Goal: Task Accomplishment & Management: Contribute content

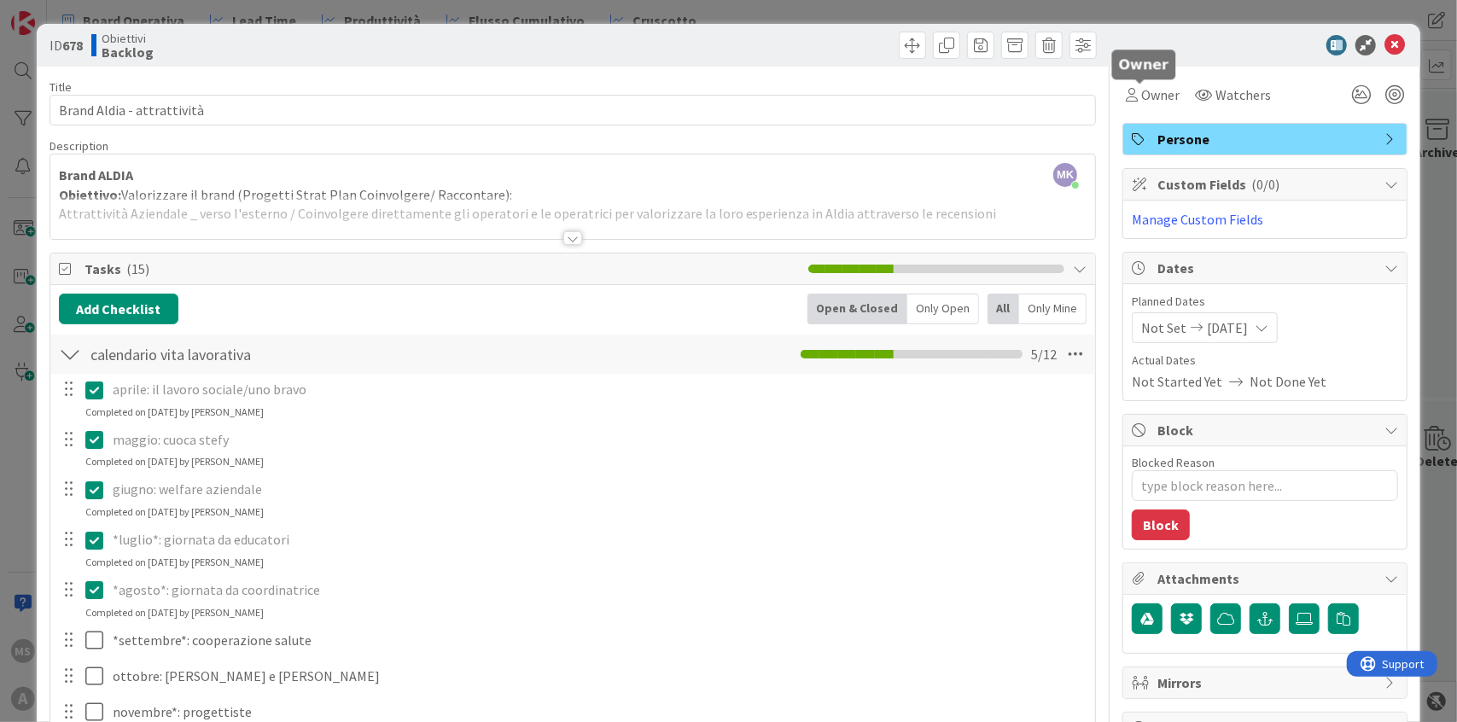
scroll to position [61, 0]
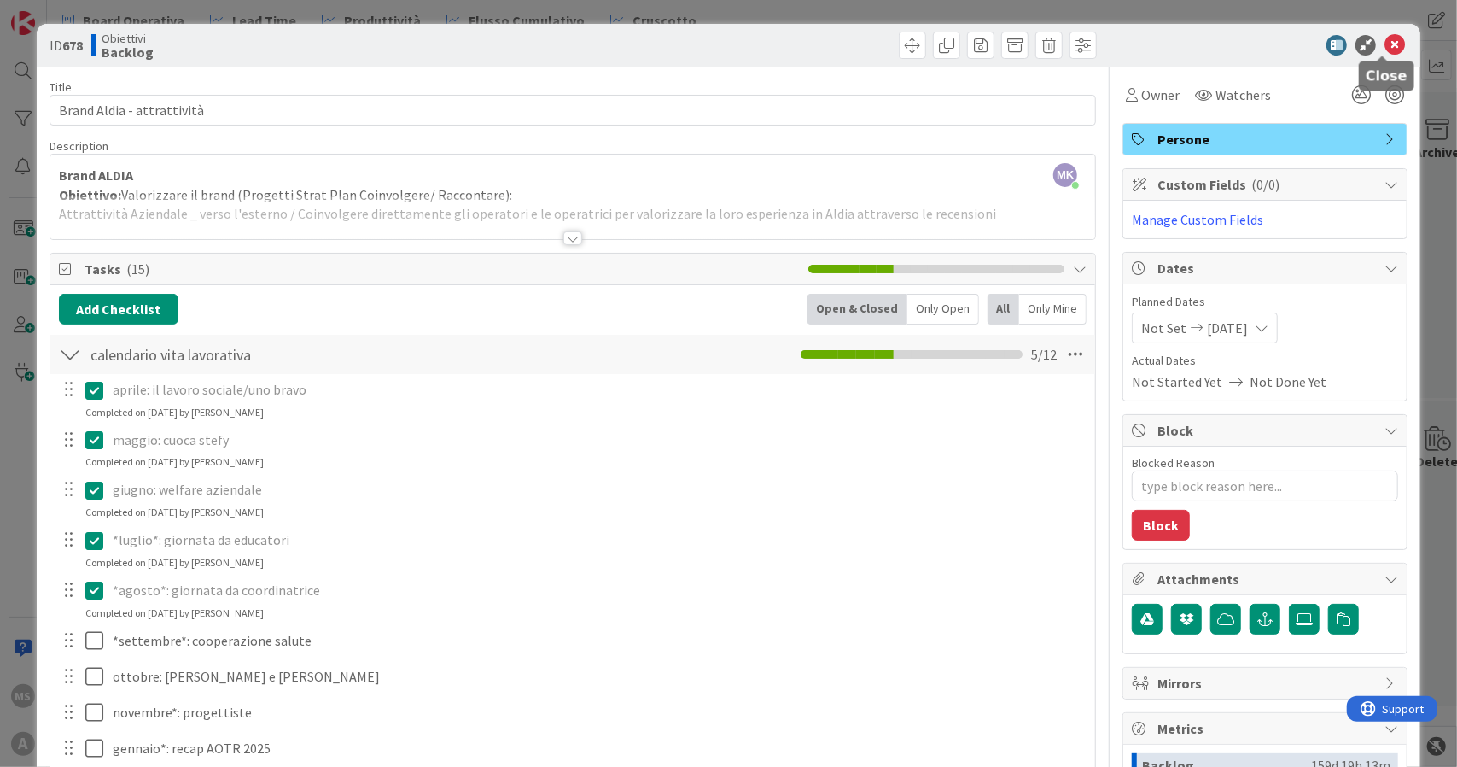
click at [1381, 32] on div "ID 678 Obiettivi Backlog" at bounding box center [729, 45] width 1385 height 43
click at [1385, 40] on icon at bounding box center [1395, 45] width 20 height 20
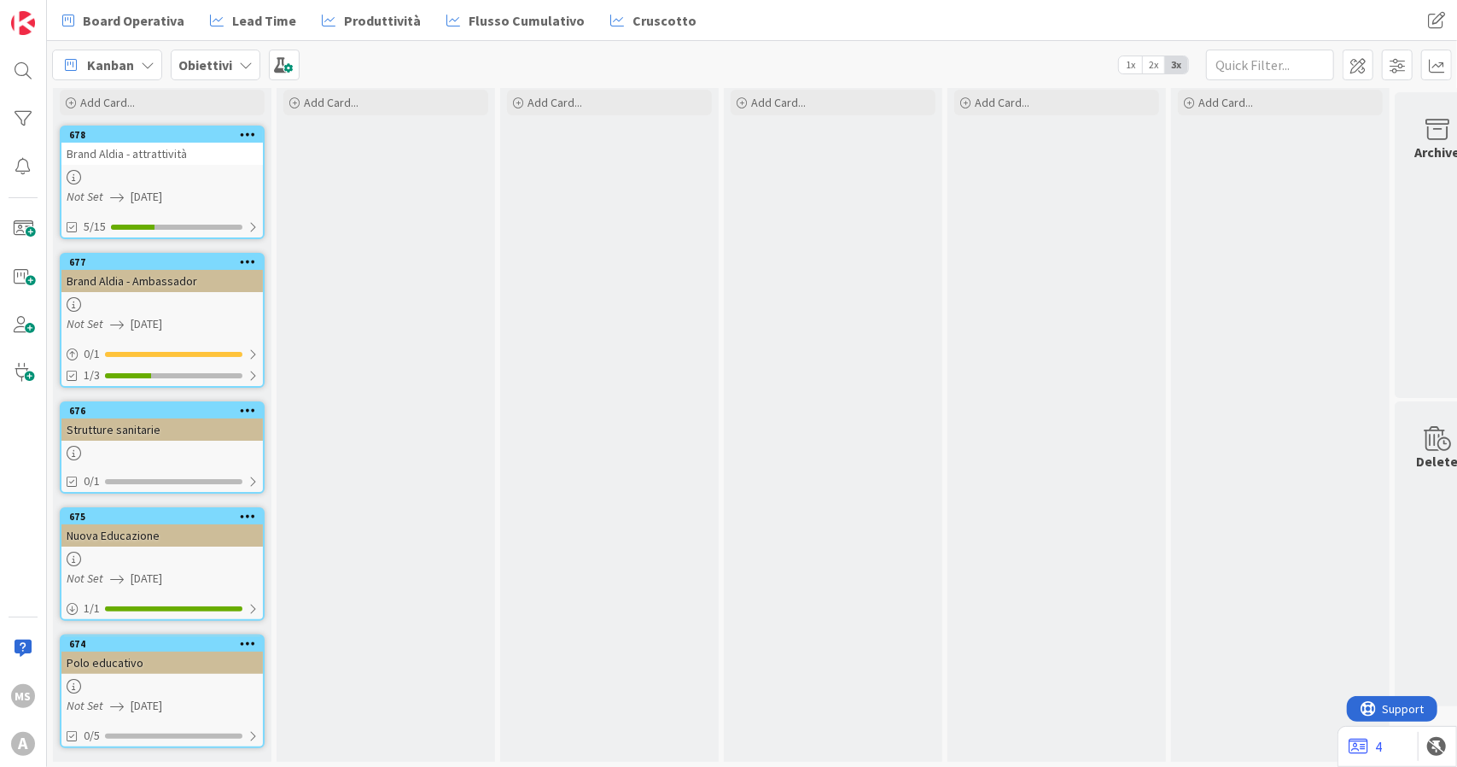
click at [136, 60] on div "Kanban" at bounding box center [107, 65] width 110 height 31
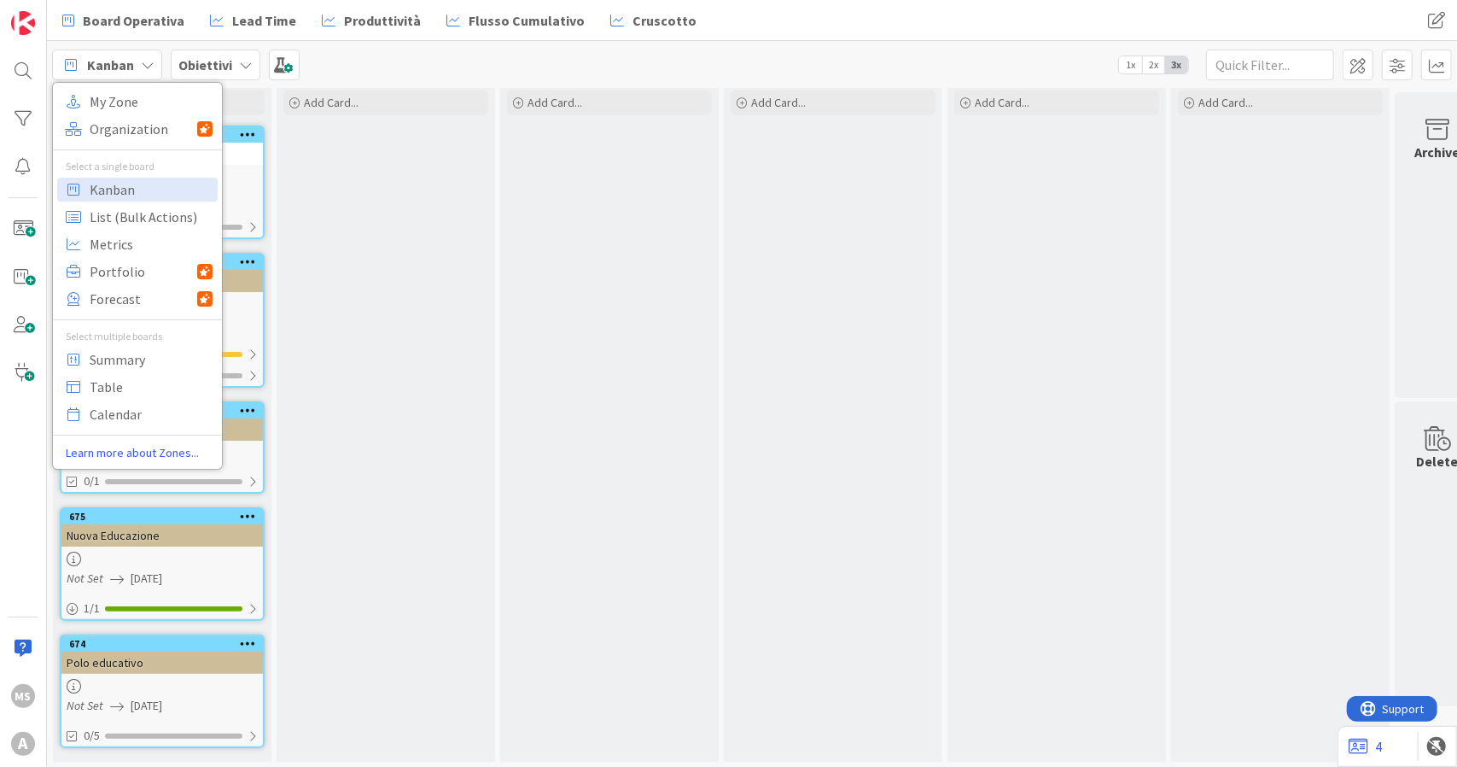
click at [136, 60] on div "Kanban" at bounding box center [107, 65] width 110 height 31
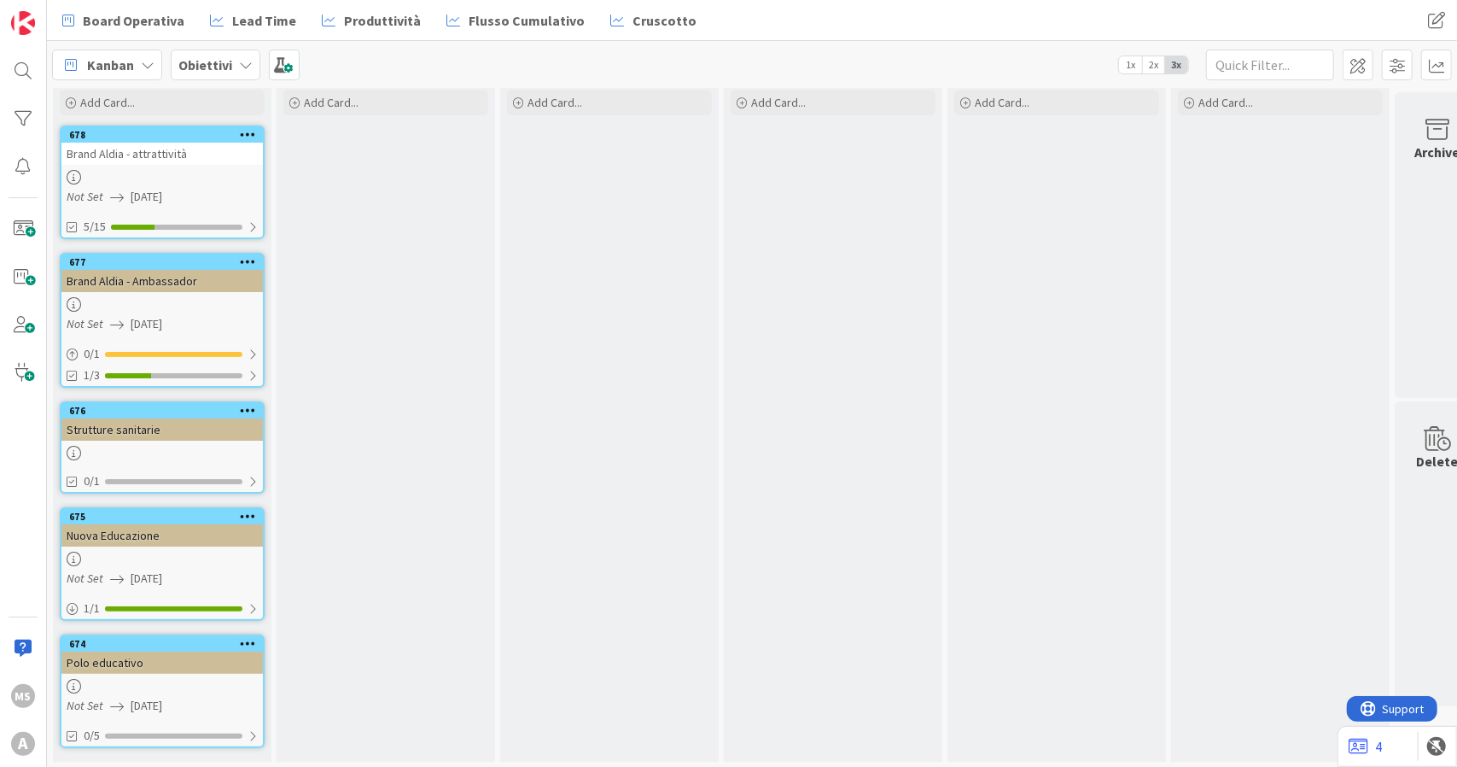
click at [210, 67] on b "Obiettivi" at bounding box center [205, 64] width 54 height 17
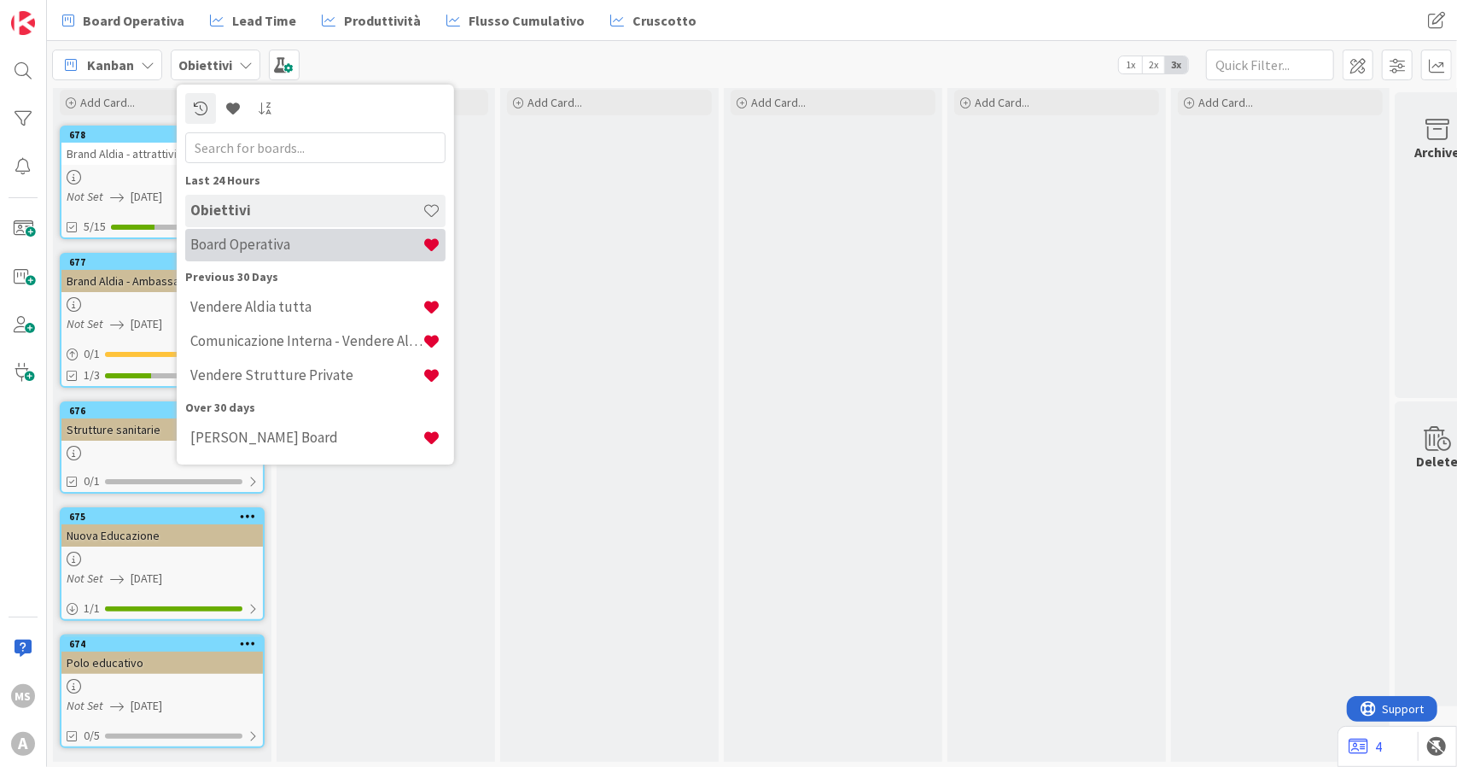
click at [235, 236] on h4 "Board Operativa" at bounding box center [306, 244] width 232 height 17
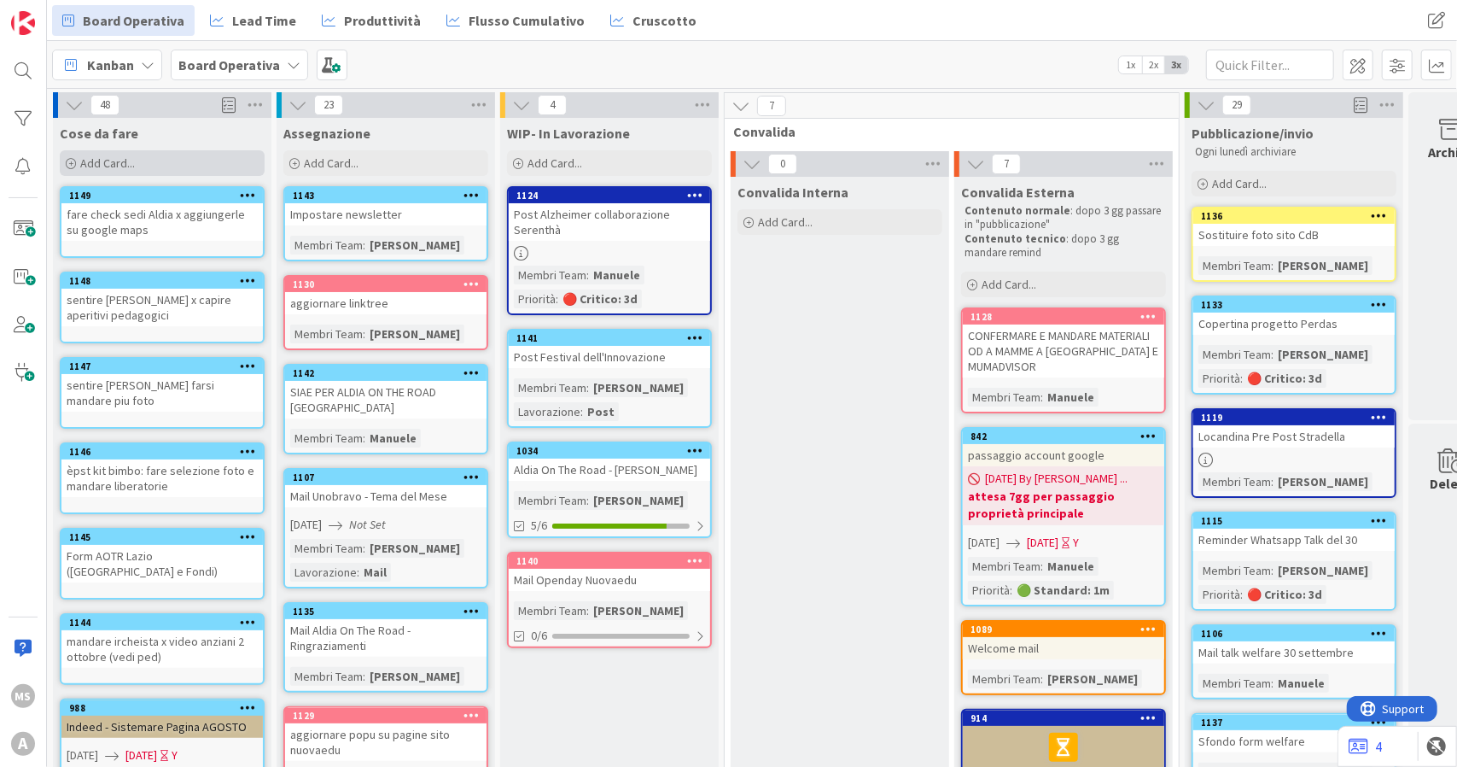
click at [114, 157] on span "Add Card..." at bounding box center [107, 162] width 55 height 15
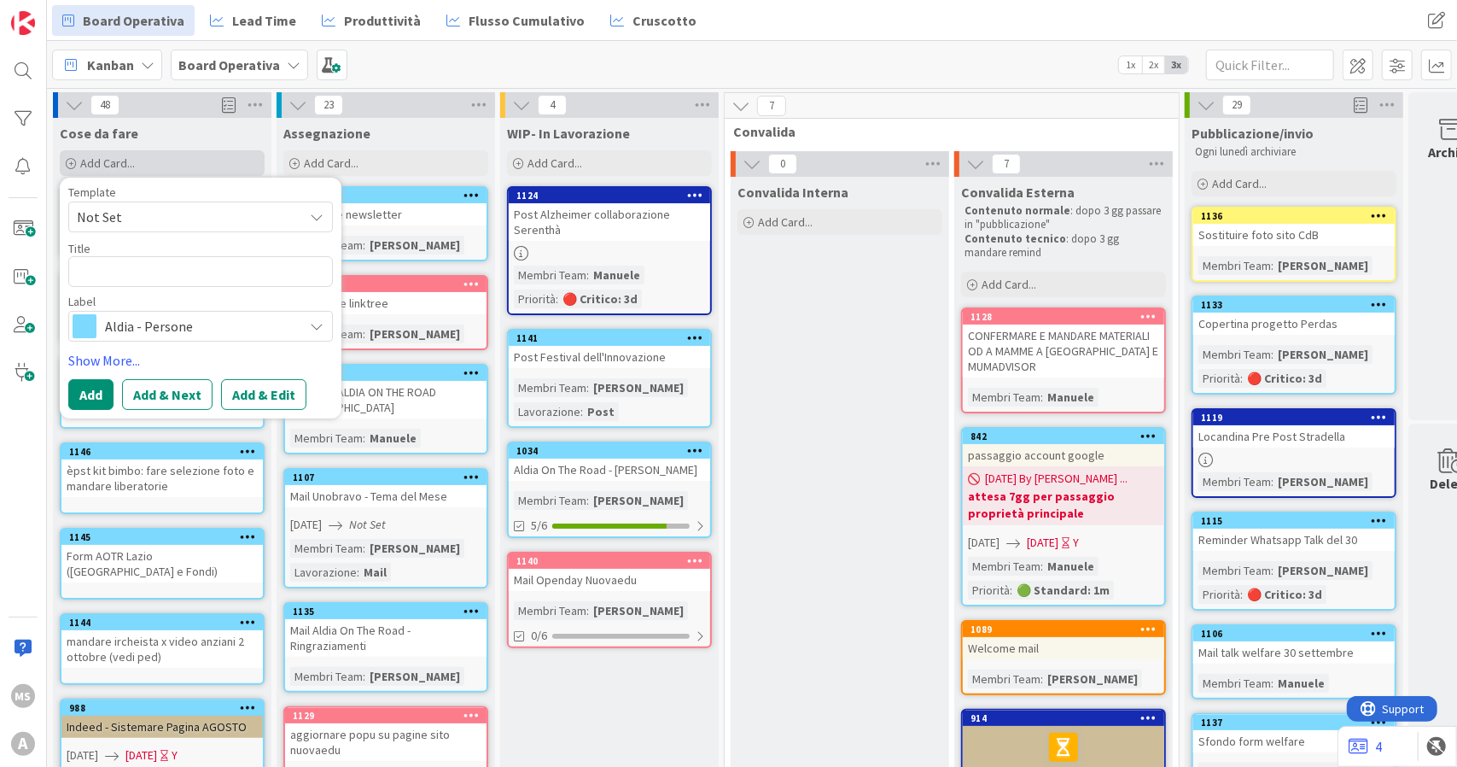
type textarea "x"
type textarea "S"
type textarea "x"
type textarea "Sc"
type textarea "x"
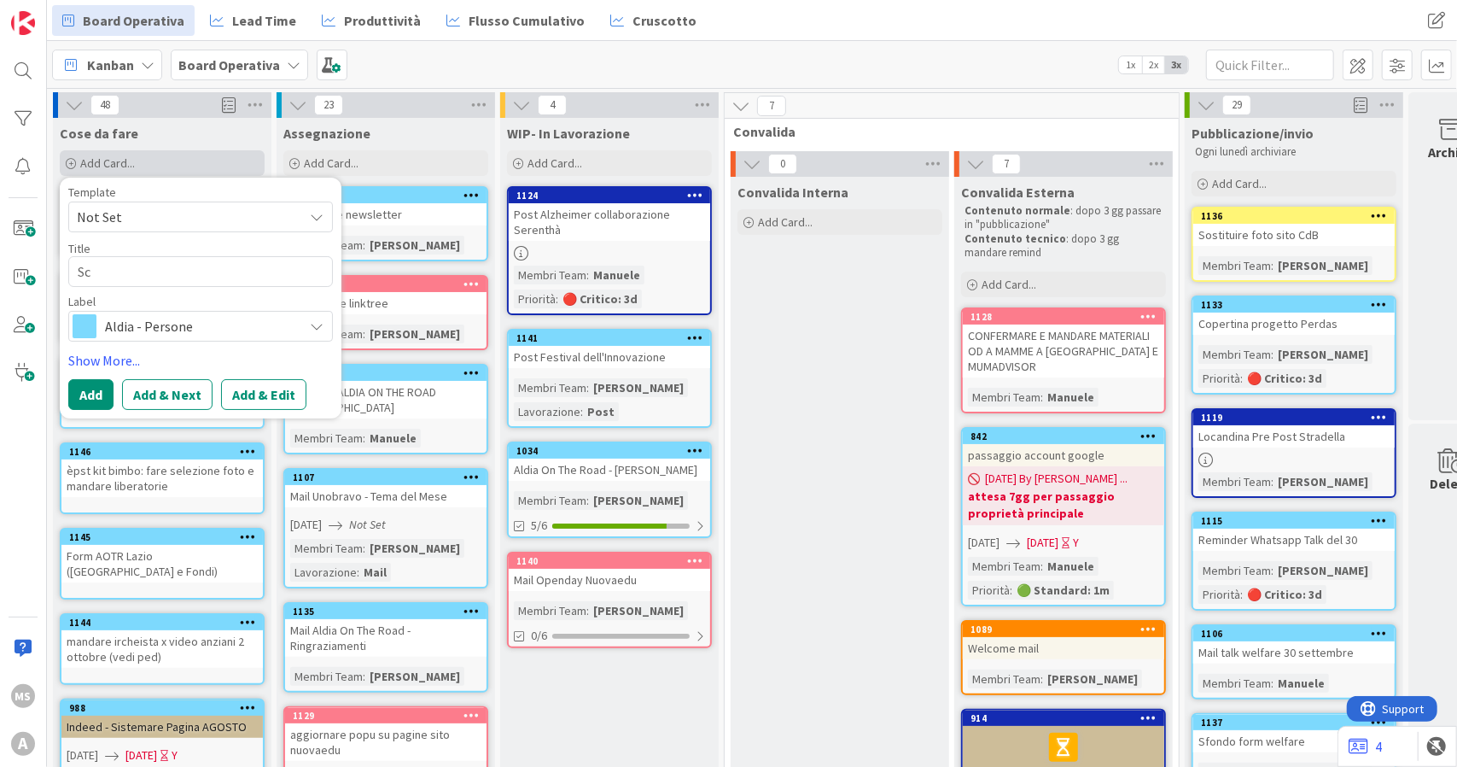
type textarea "Scr"
type textarea "x"
type textarea "Scri"
type textarea "x"
type textarea "Scrip"
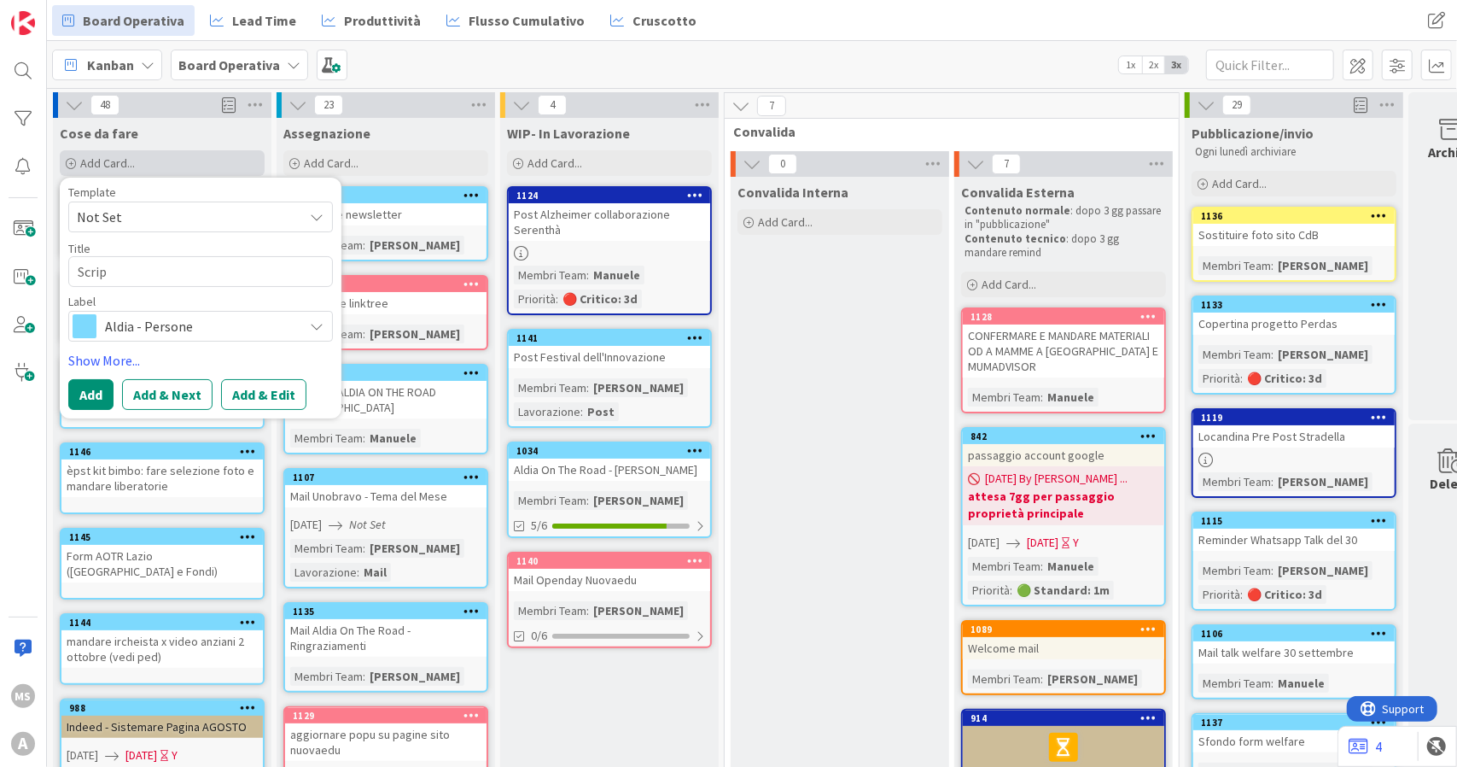
type textarea "x"
type textarea "Script"
type textarea "x"
type textarea "Script"
type textarea "x"
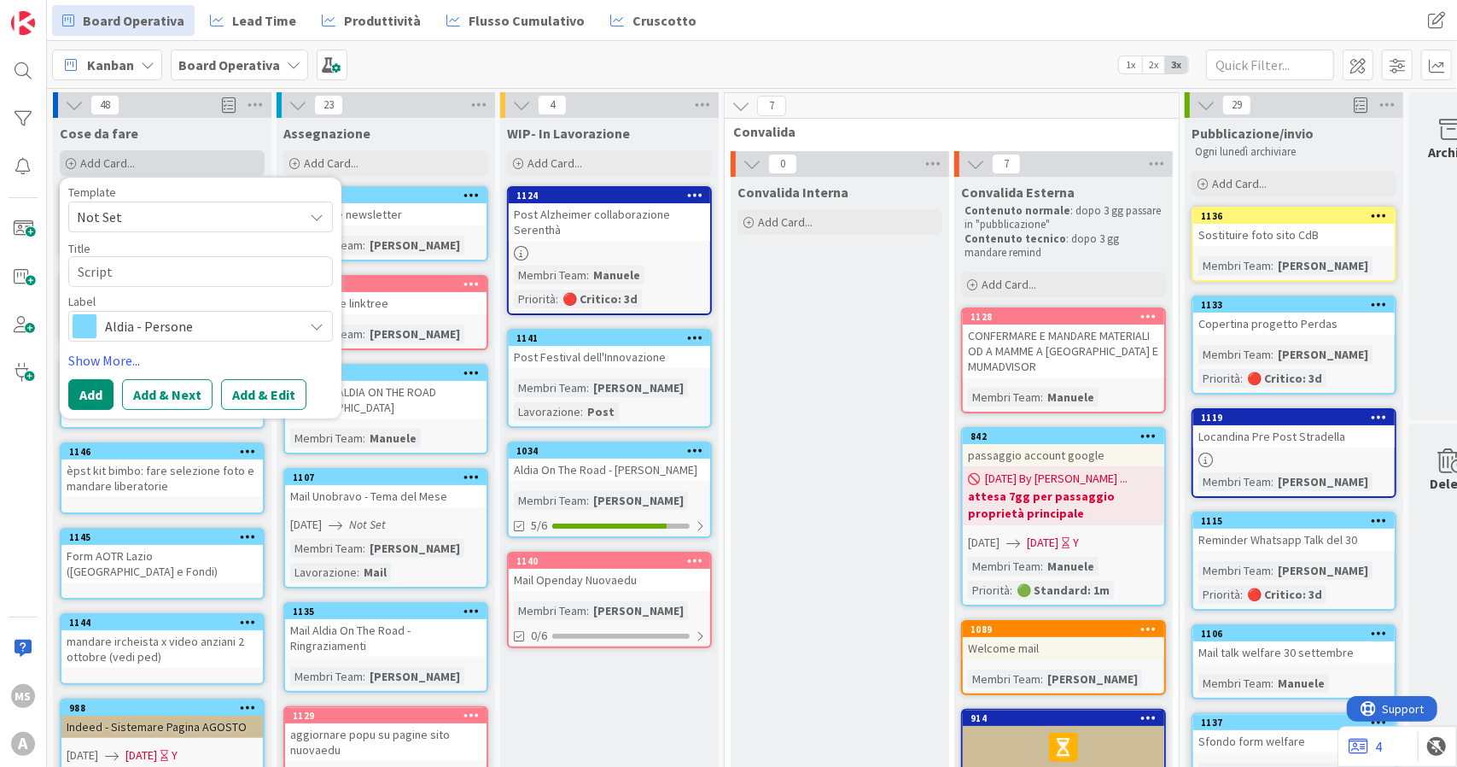
type textarea "Script G"
type textarea "x"
type textarea "Script Gi"
type textarea "x"
type textarea "Script Gio"
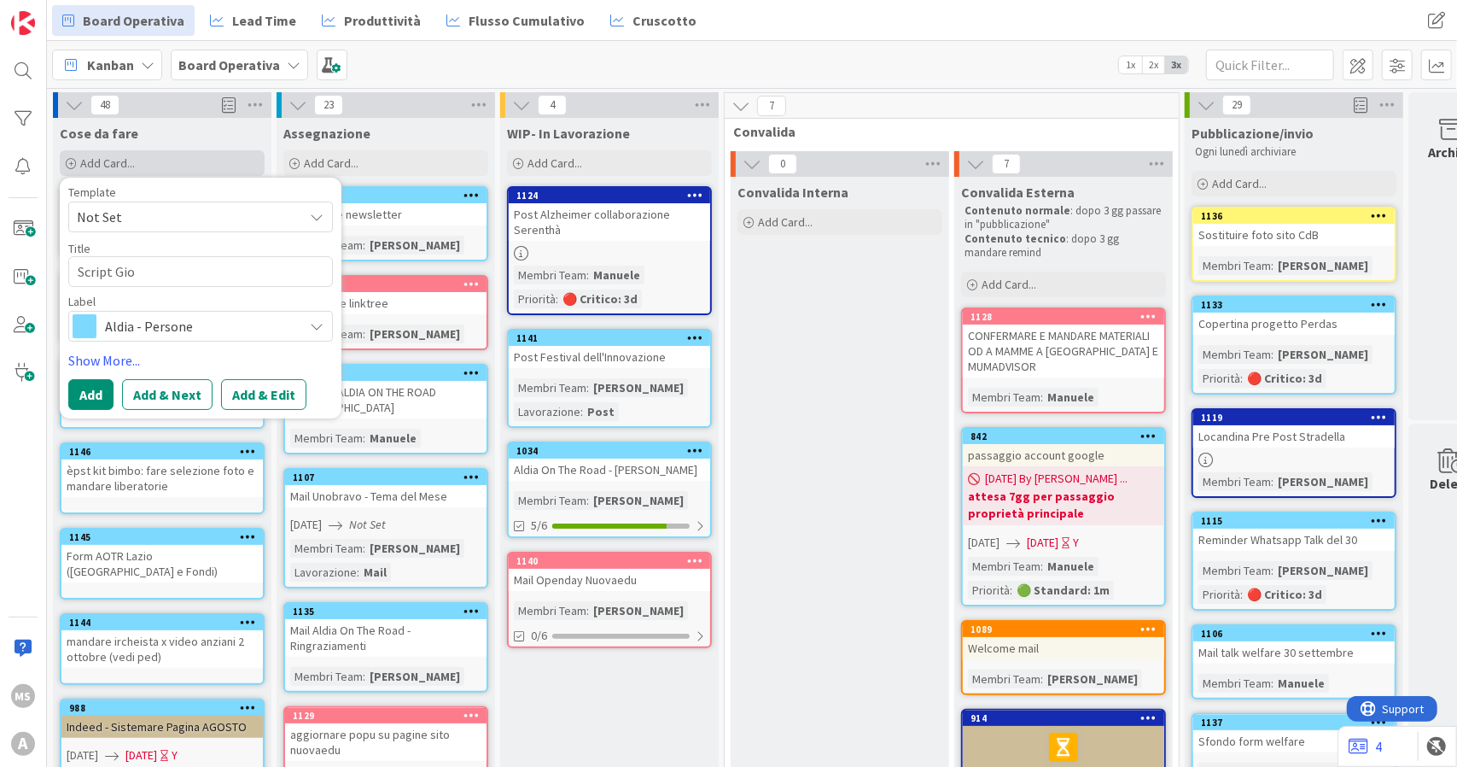
type textarea "x"
type textarea "Script Gior"
type textarea "x"
type textarea "Script Giorn"
type textarea "x"
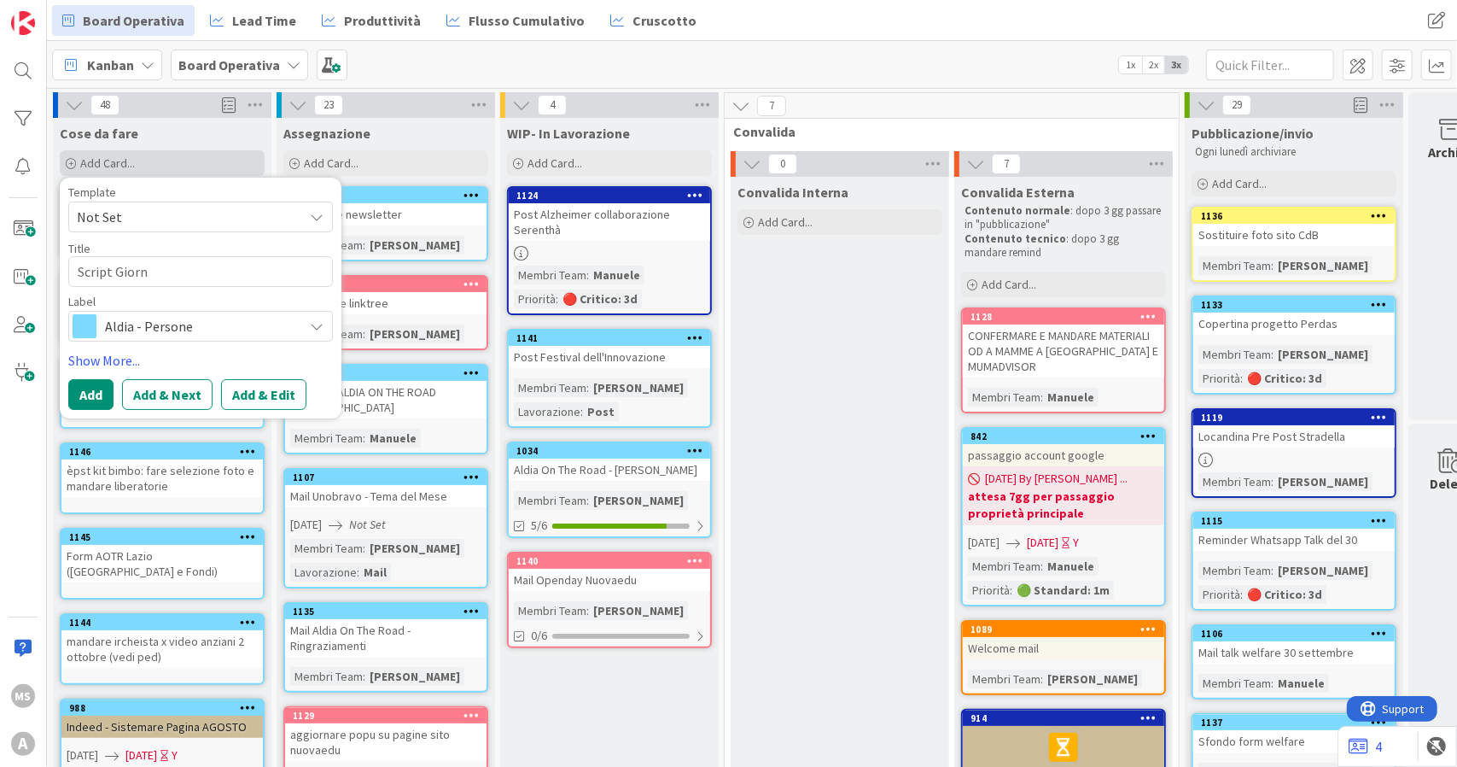
type textarea "Script Gior"
type textarea "x"
type textarea "Script Gio"
type textarea "x"
type textarea "Script Gi"
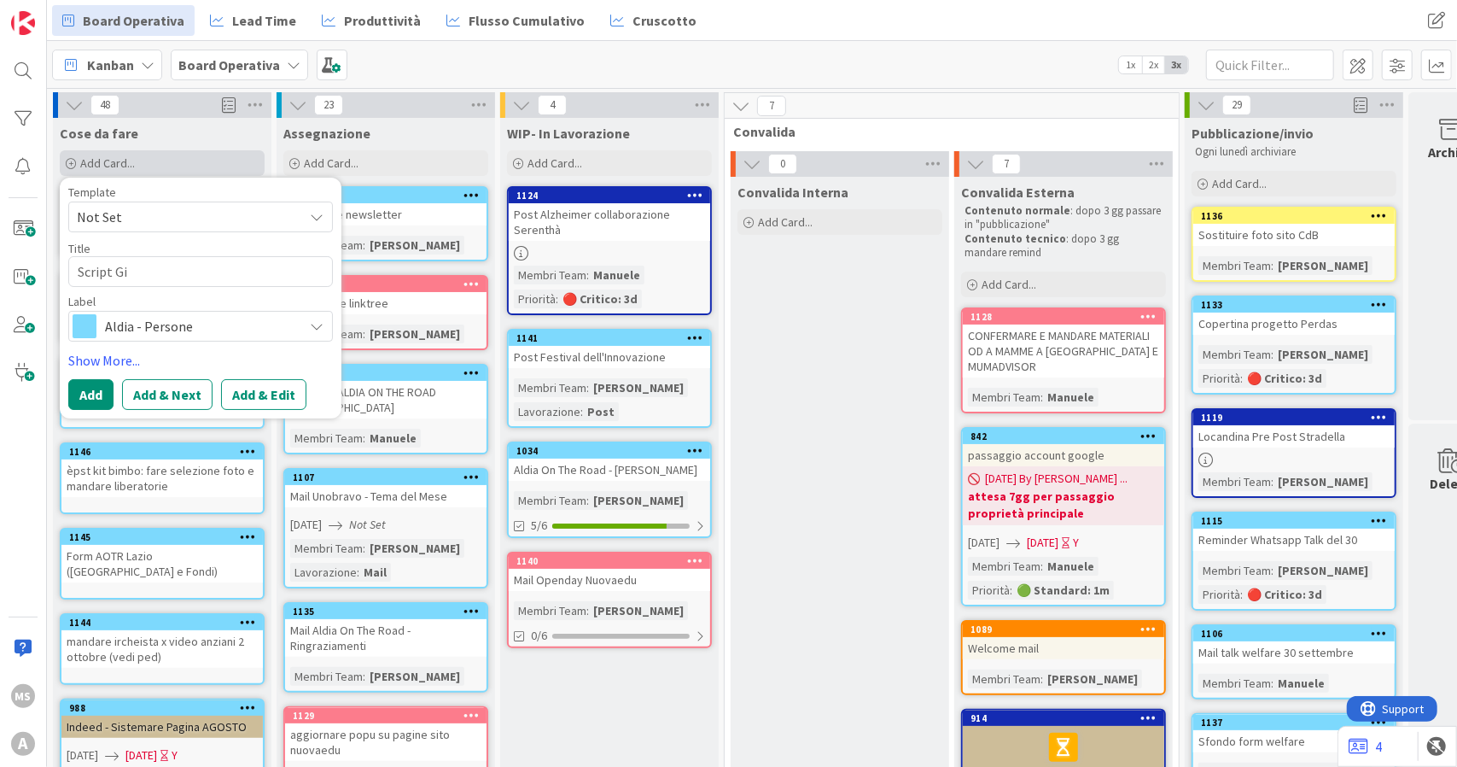
type textarea "x"
type textarea "Script G"
type textarea "x"
type textarea "Script"
type textarea "x"
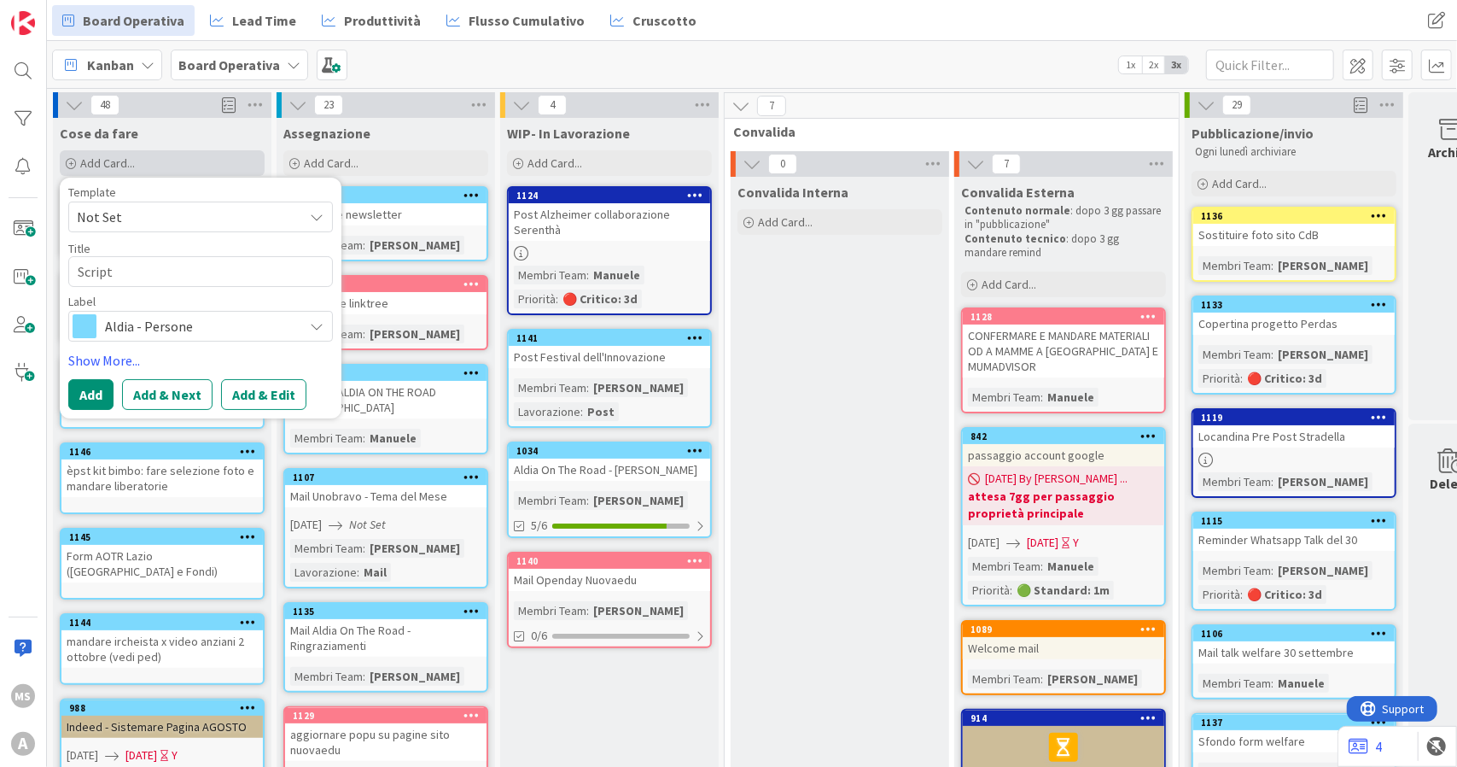
type textarea "Script r"
type textarea "x"
type textarea "Script re"
type textarea "x"
type textarea "Script reel"
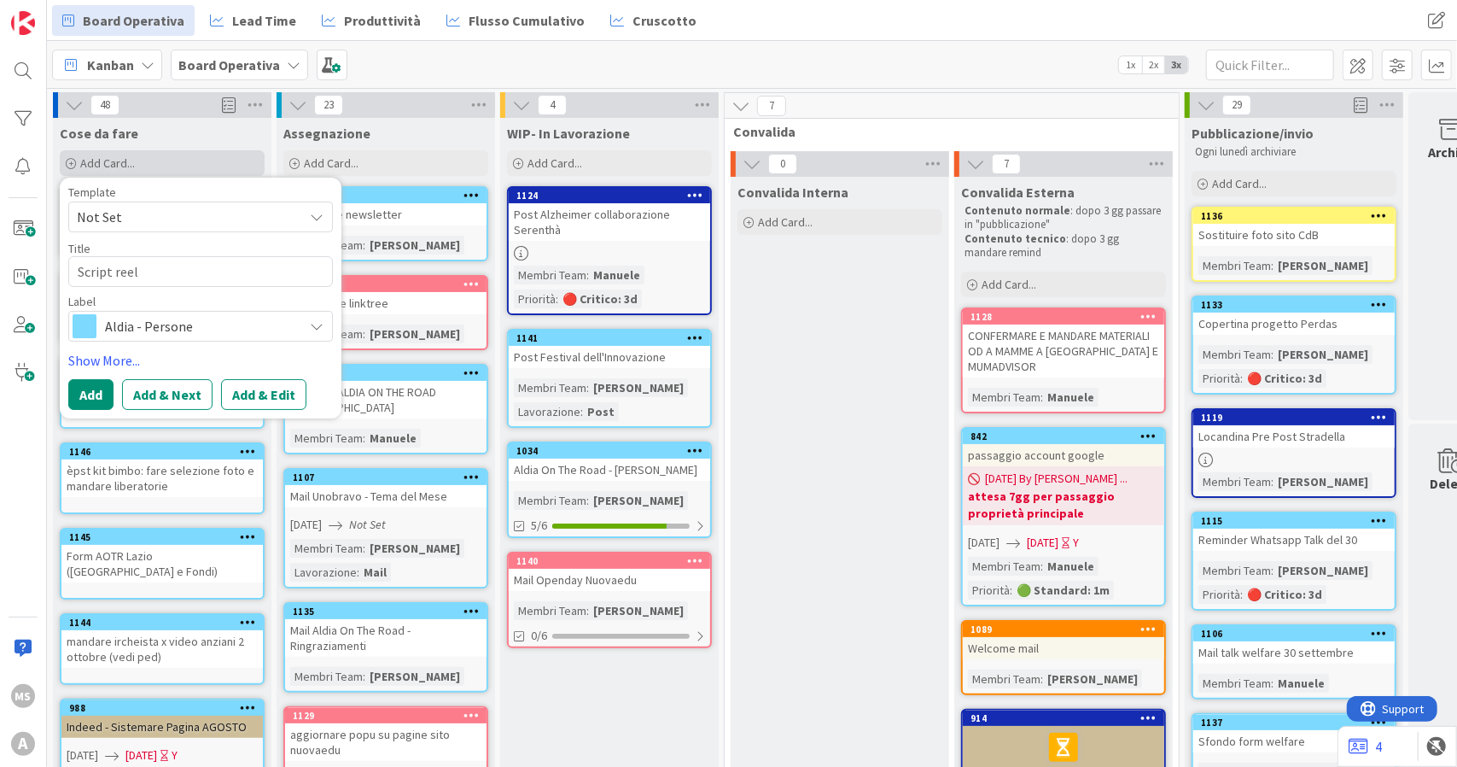
type textarea "x"
type textarea "Script reel"
type textarea "x"
type textarea "Script reel G"
type textarea "x"
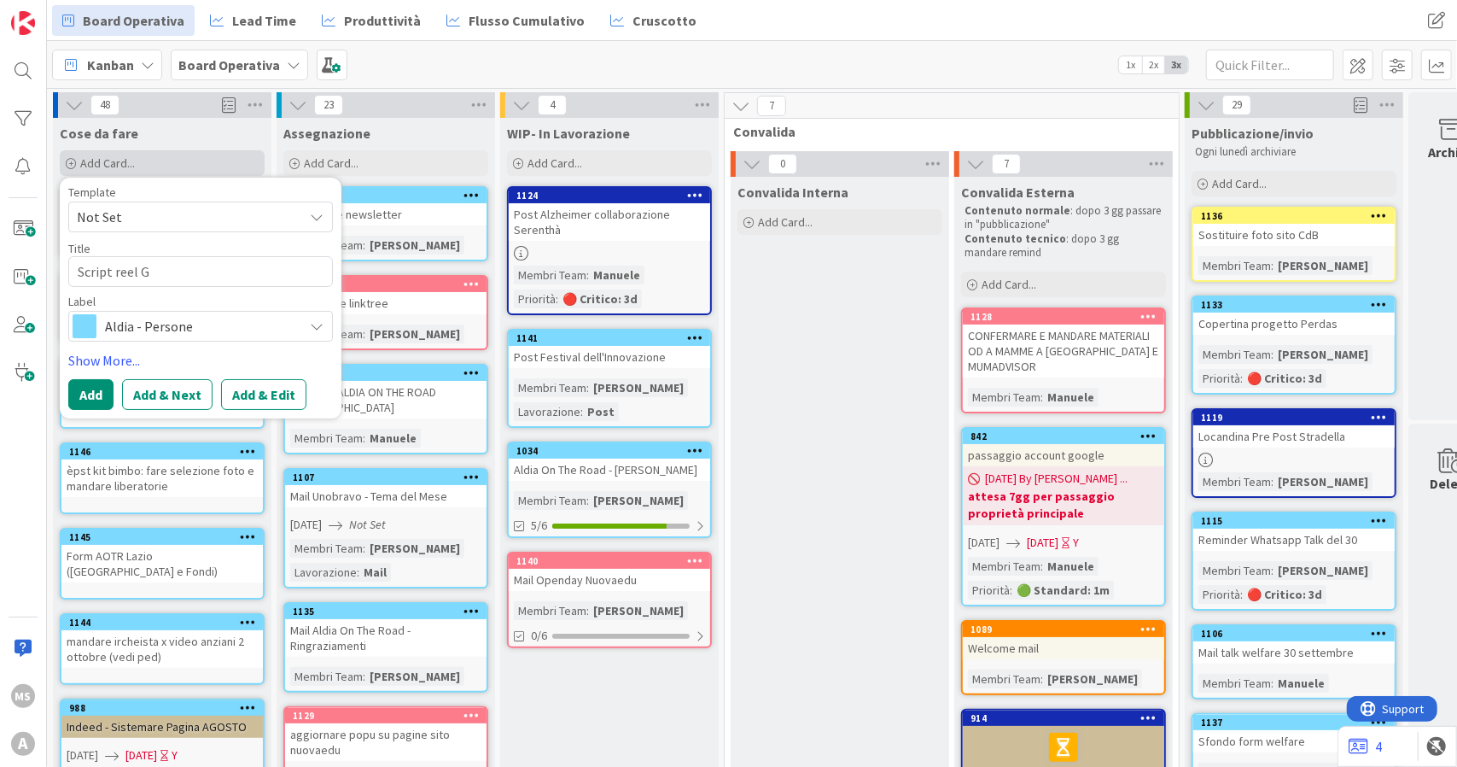
type textarea "Script reel [DEMOGRAPHIC_DATA]"
type textarea "x"
type textarea "Script reel Gio"
type textarea "x"
type textarea "Script reel Gior"
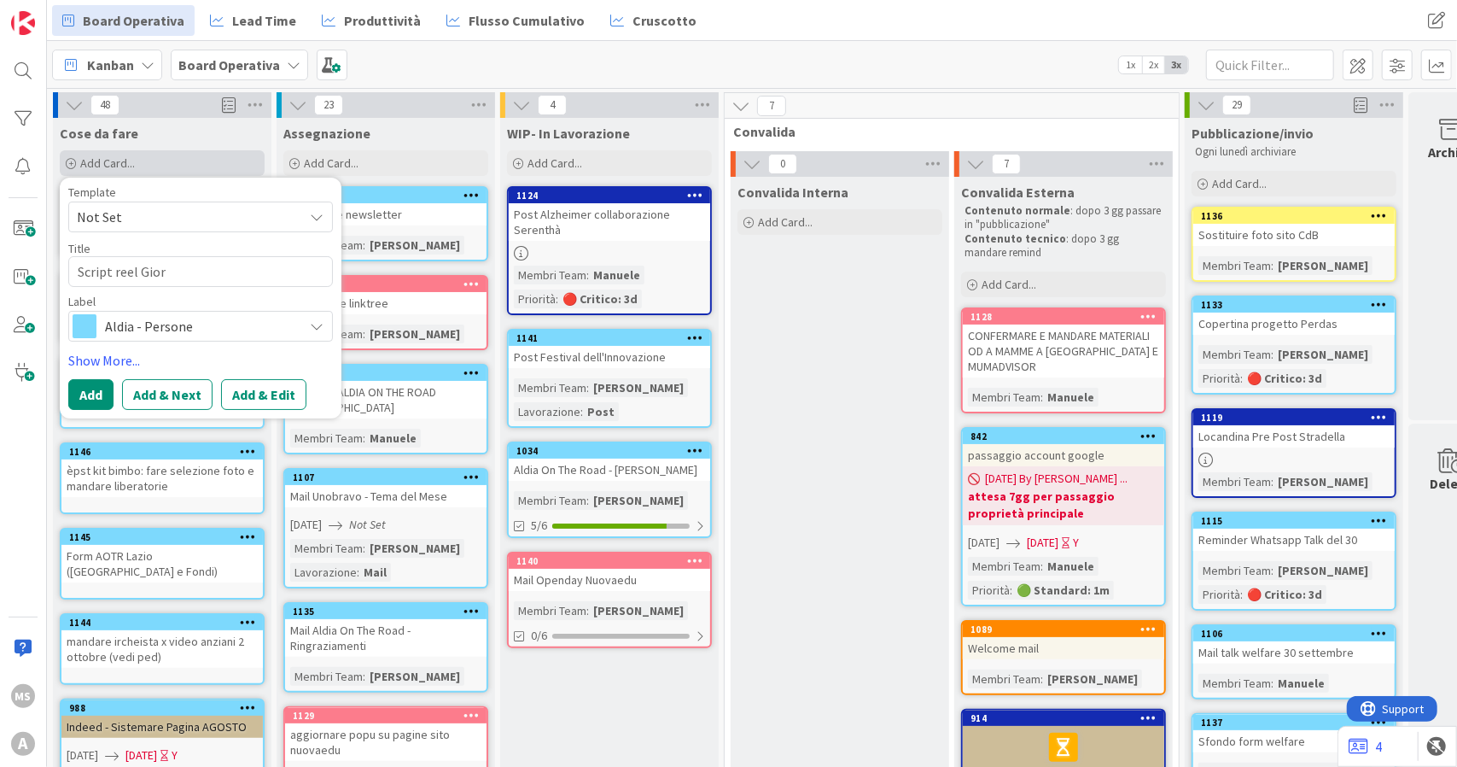
type textarea "x"
type textarea "Script reel Giorn"
type textarea "x"
type textarea "Script reel Giorna"
type textarea "x"
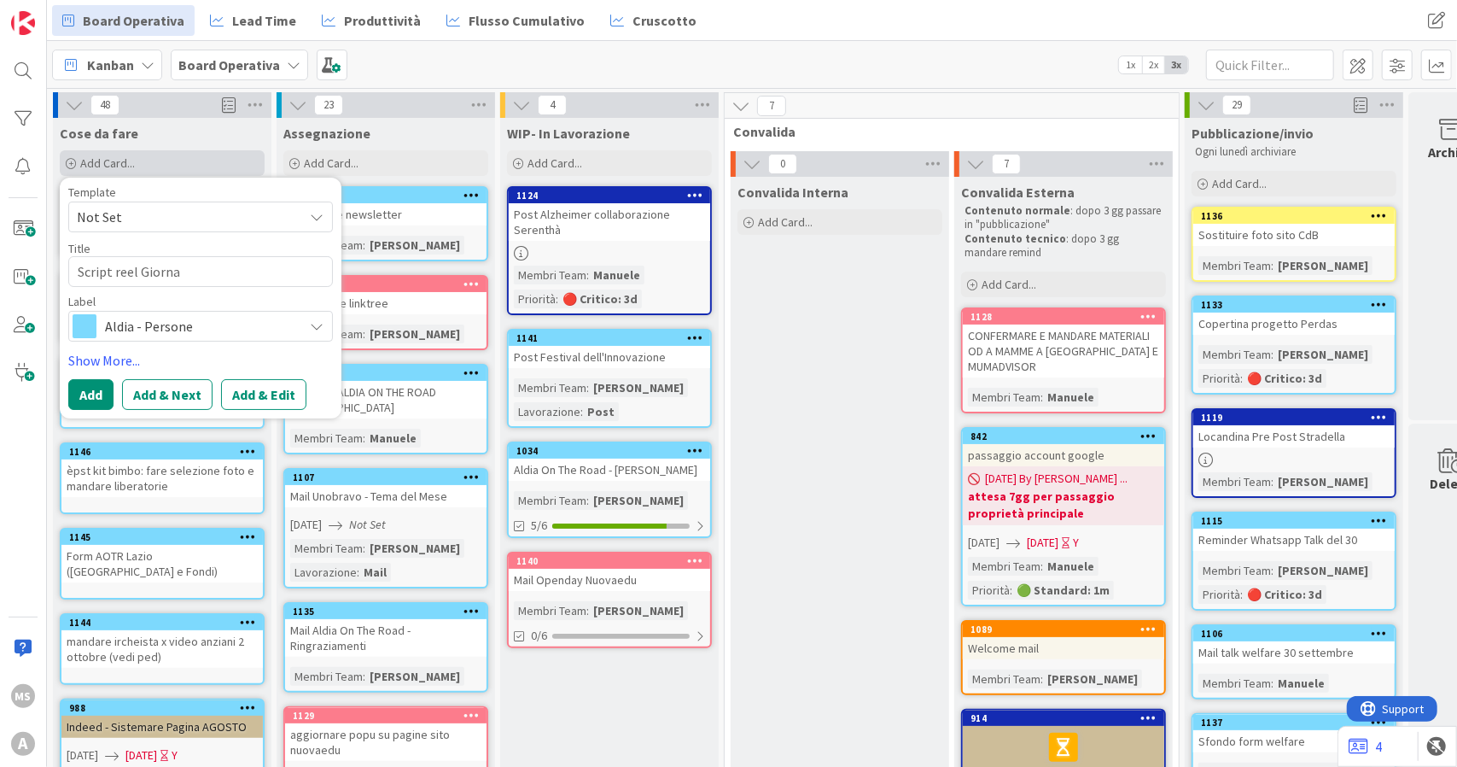
type textarea "Script reel Giornat"
type textarea "x"
type textarea "Script reel Giornata"
type textarea "x"
type textarea "Script reel Giornata"
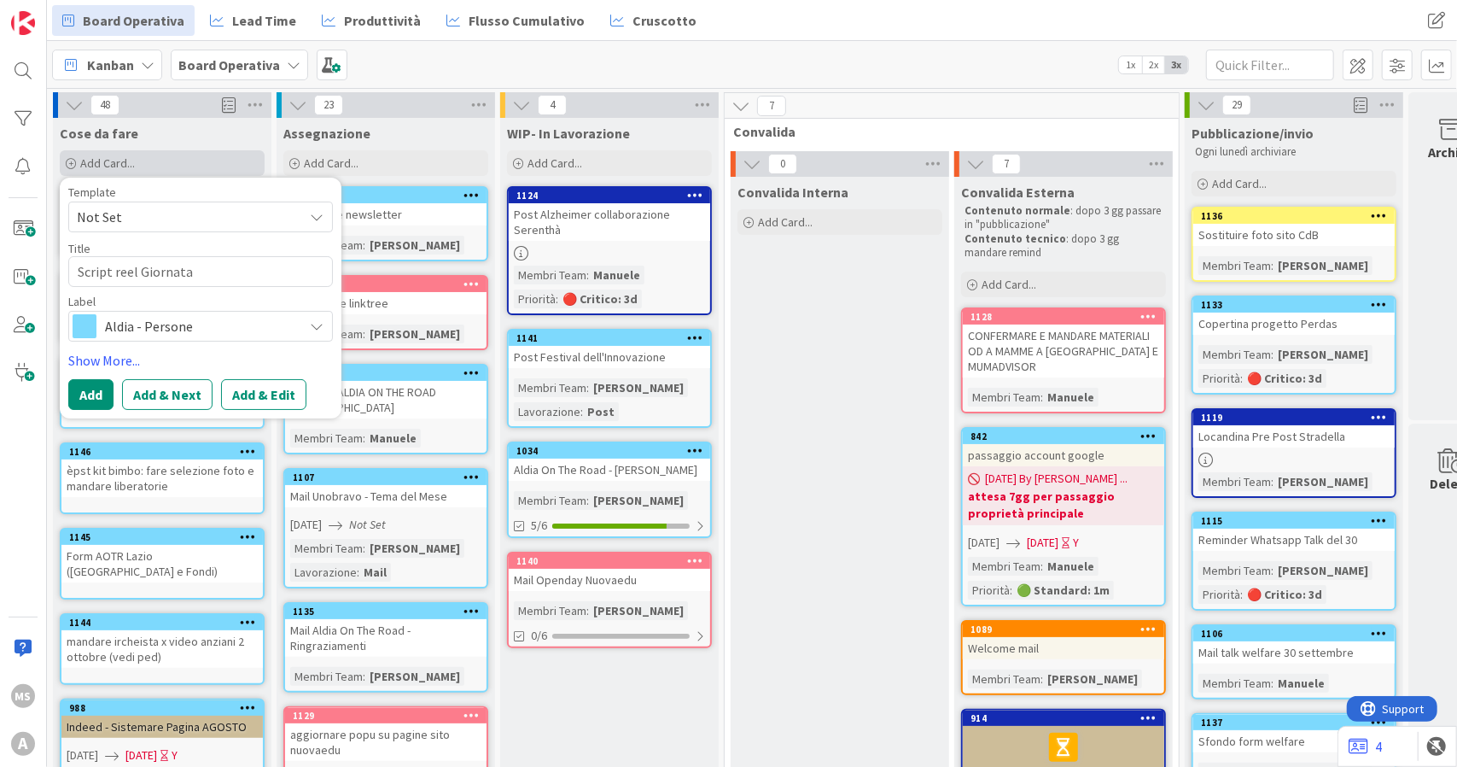
type textarea "x"
type textarea "Script reel Giornata d"
type textarea "x"
type textarea "Script reel Giornata da"
type textarea "x"
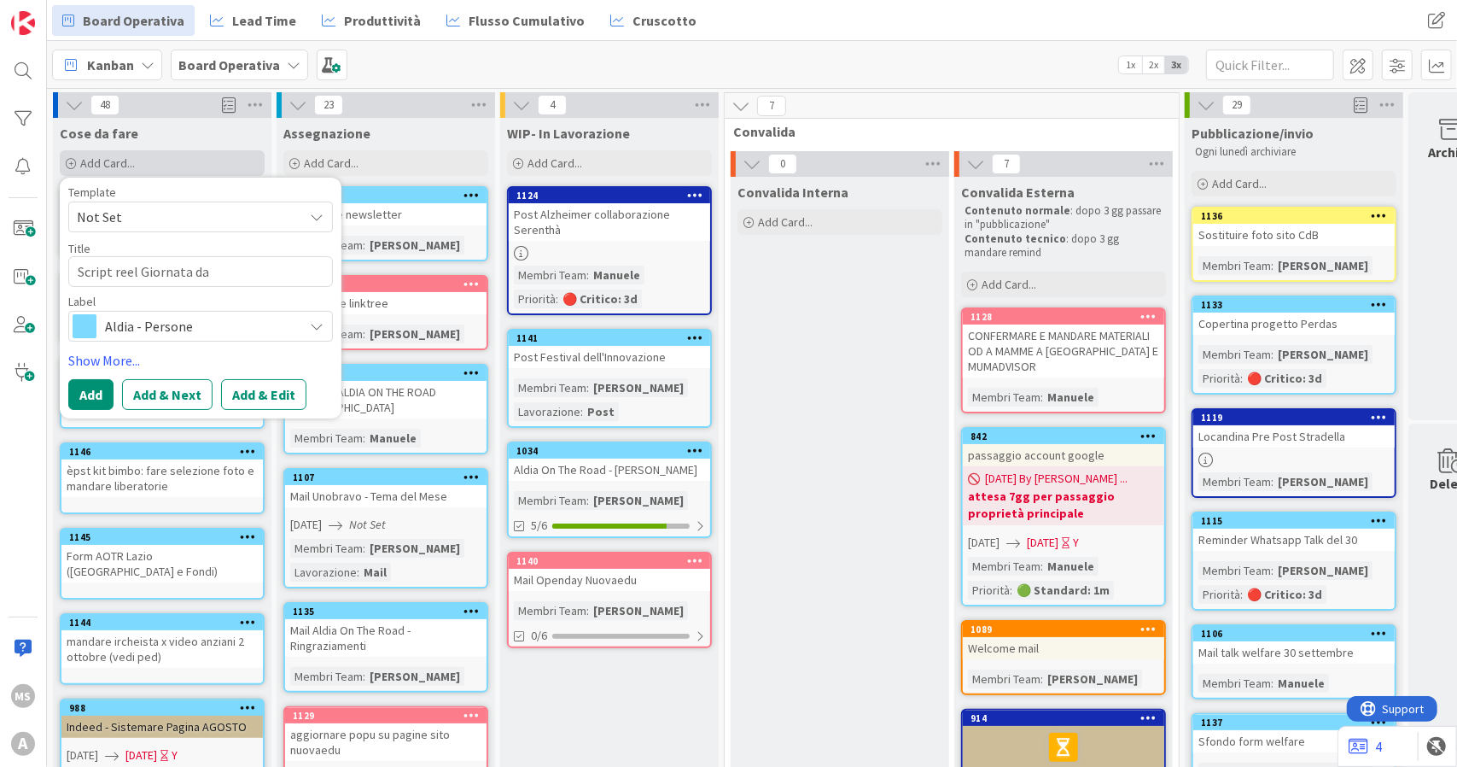
type textarea "Script reel Giornata da"
type textarea "x"
type textarea "Script reel Giornata da b"
type textarea "x"
type textarea "Script reel Giornata da ba"
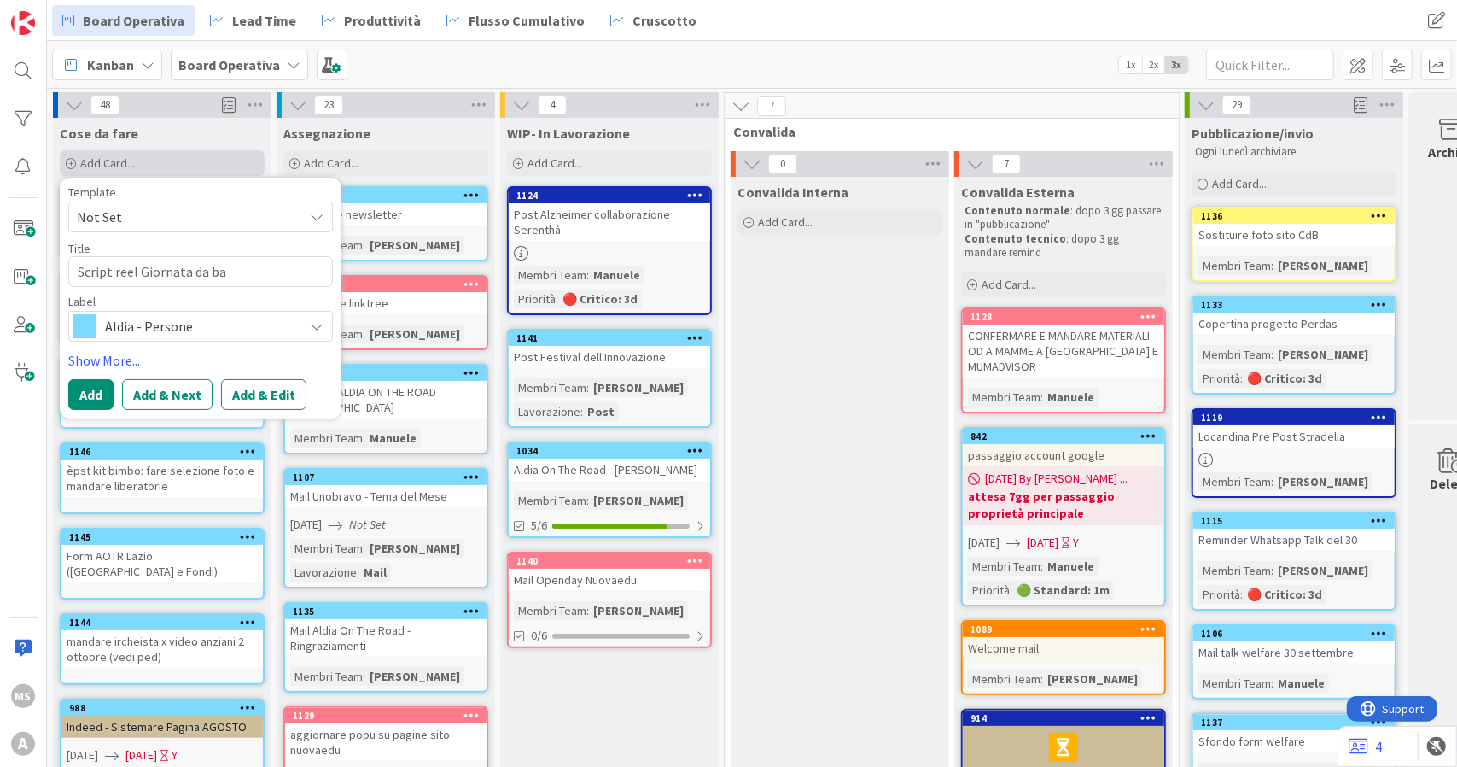
type textarea "x"
type textarea "Script reel Giornata da bam"
type textarea "x"
type textarea "Script reel Giornata da bamb"
type textarea "x"
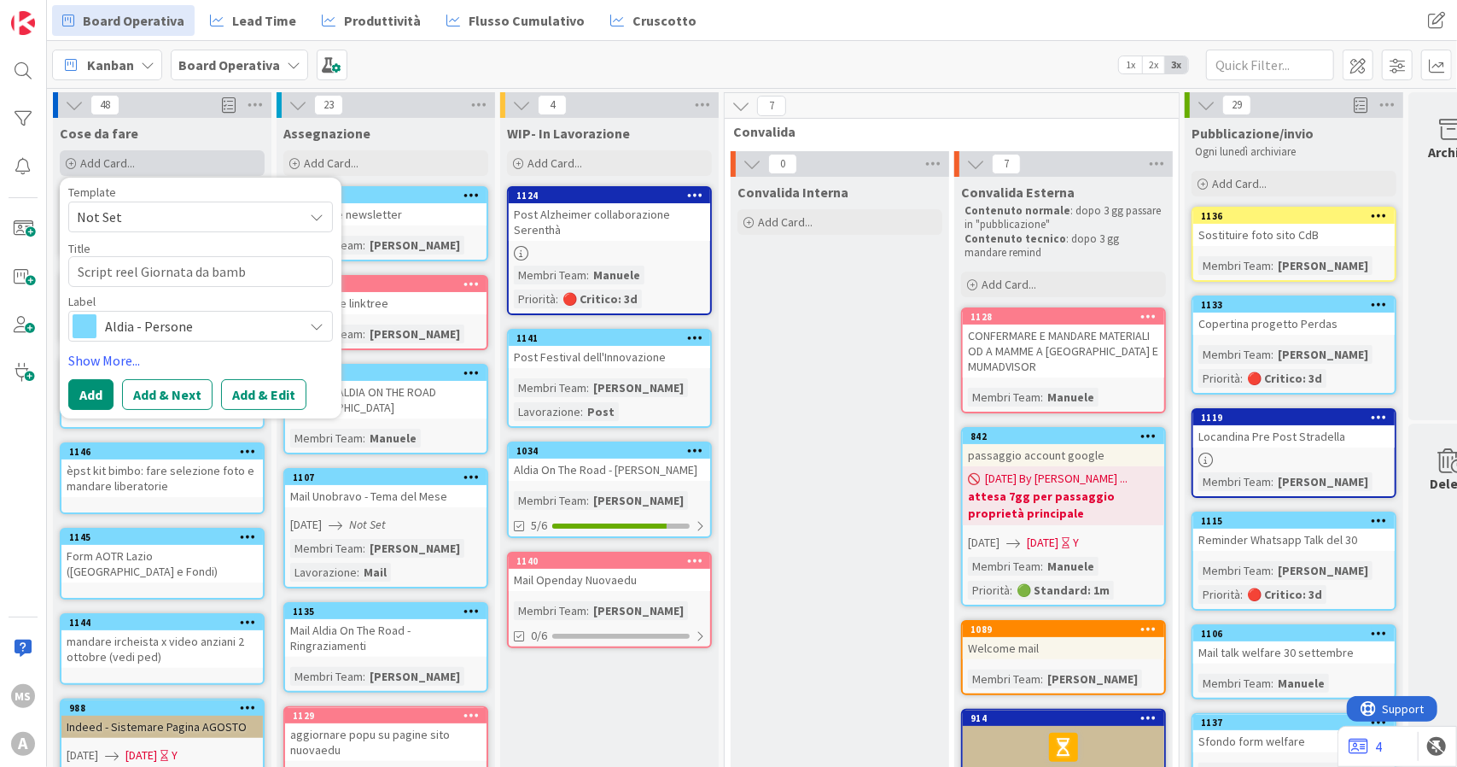
type textarea "Script reel Giornata da bambi"
type textarea "x"
type textarea "Script reel Giornata da bambin"
type textarea "x"
type textarea "Script reel Giornata da bambino"
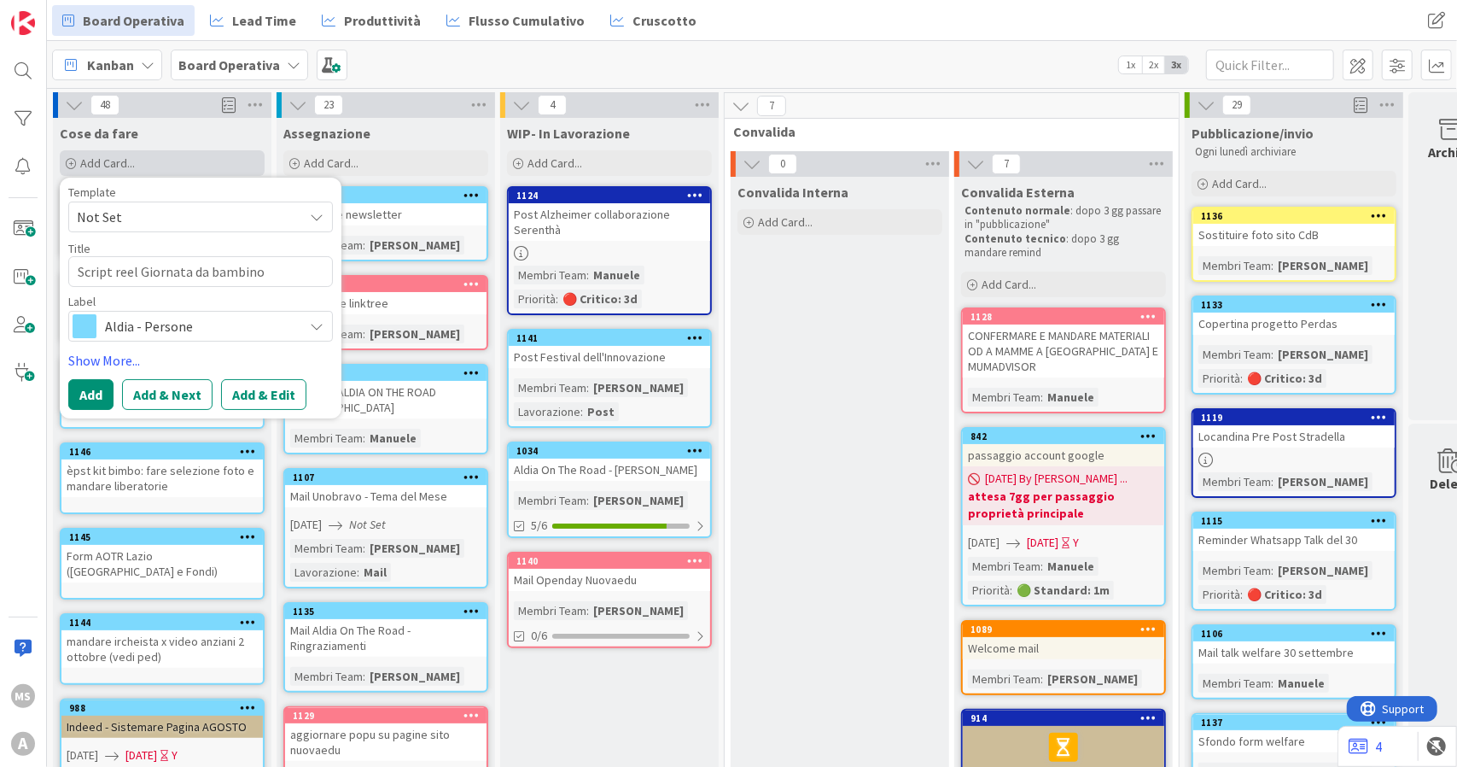
type textarea "x"
type textarea "Script reel Giornata da bambino"
type textarea "x"
type textarea "Script reel Giornata da bambino"
click at [166, 335] on span "Aldia - Persone" at bounding box center [200, 326] width 190 height 24
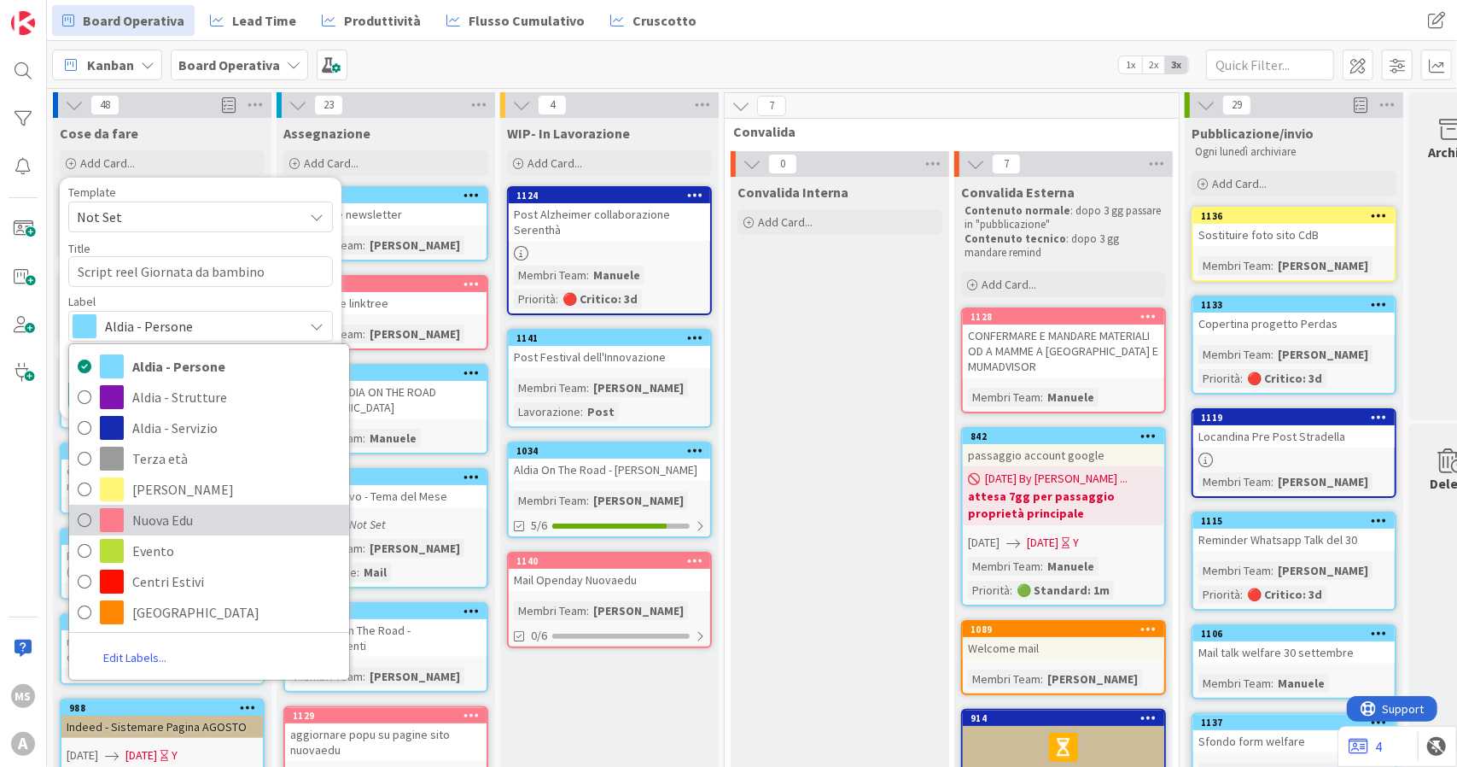
click at [155, 511] on span "Nuova Edu" at bounding box center [236, 520] width 208 height 26
type textarea "x"
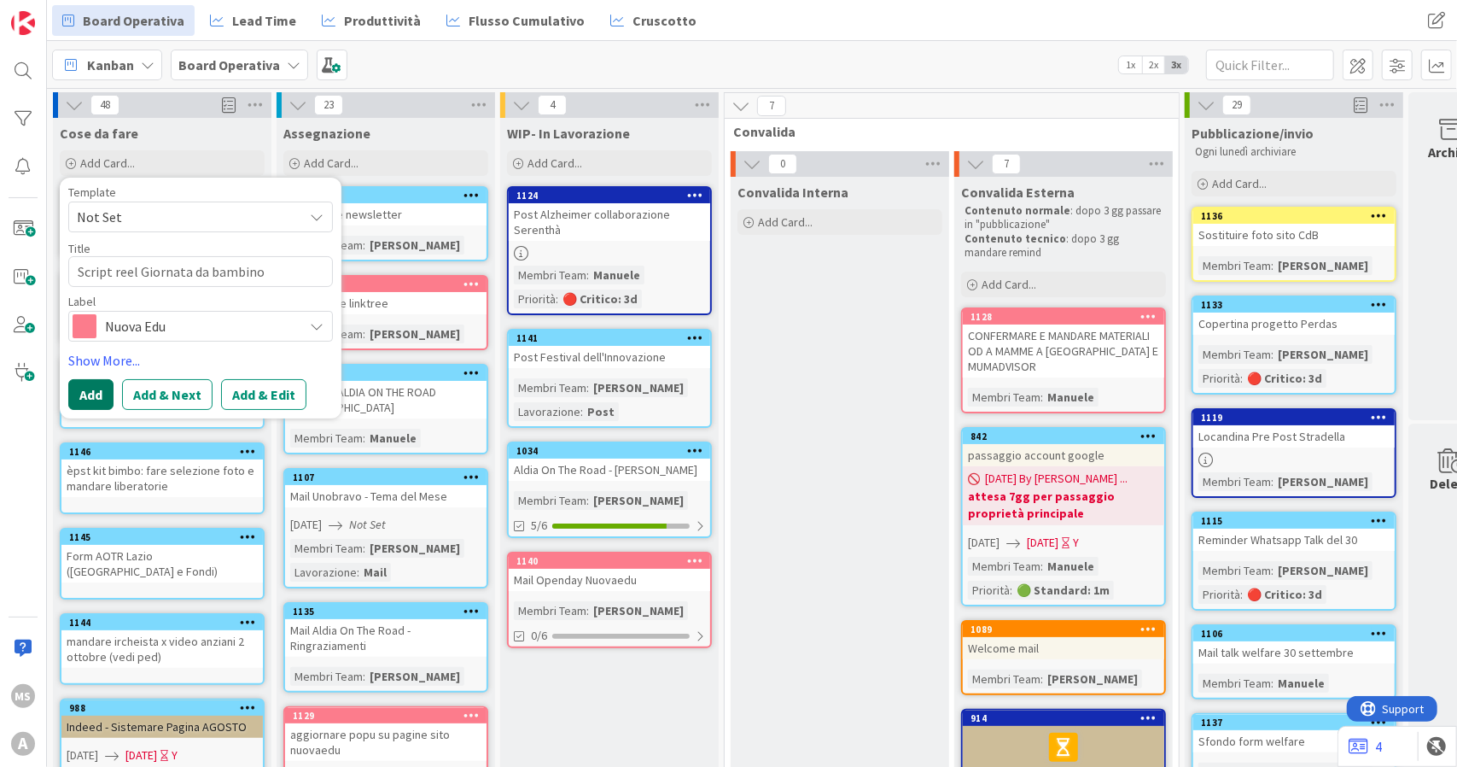
click at [92, 388] on button "Add" at bounding box center [90, 394] width 45 height 31
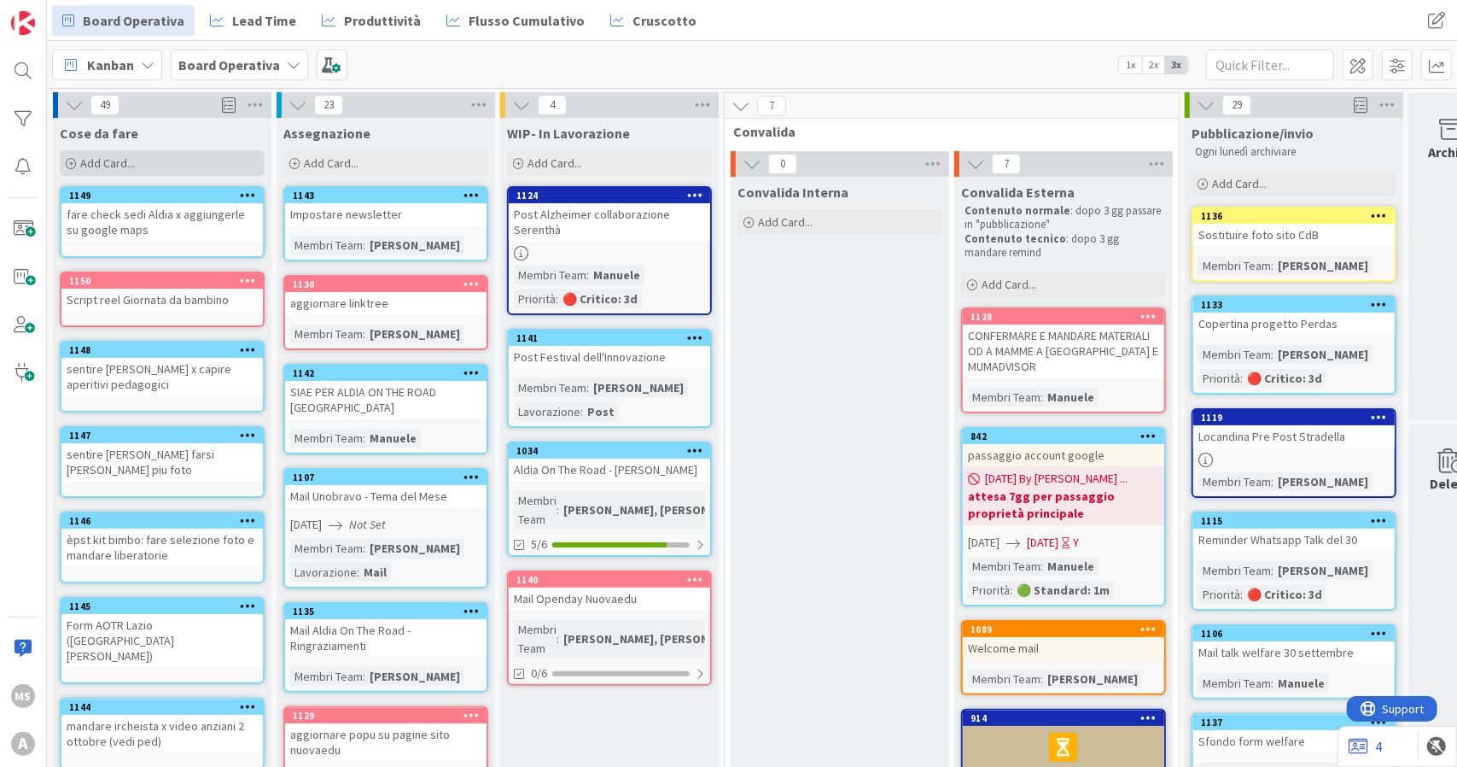
click at [135, 155] on div "Add Card..." at bounding box center [162, 163] width 205 height 26
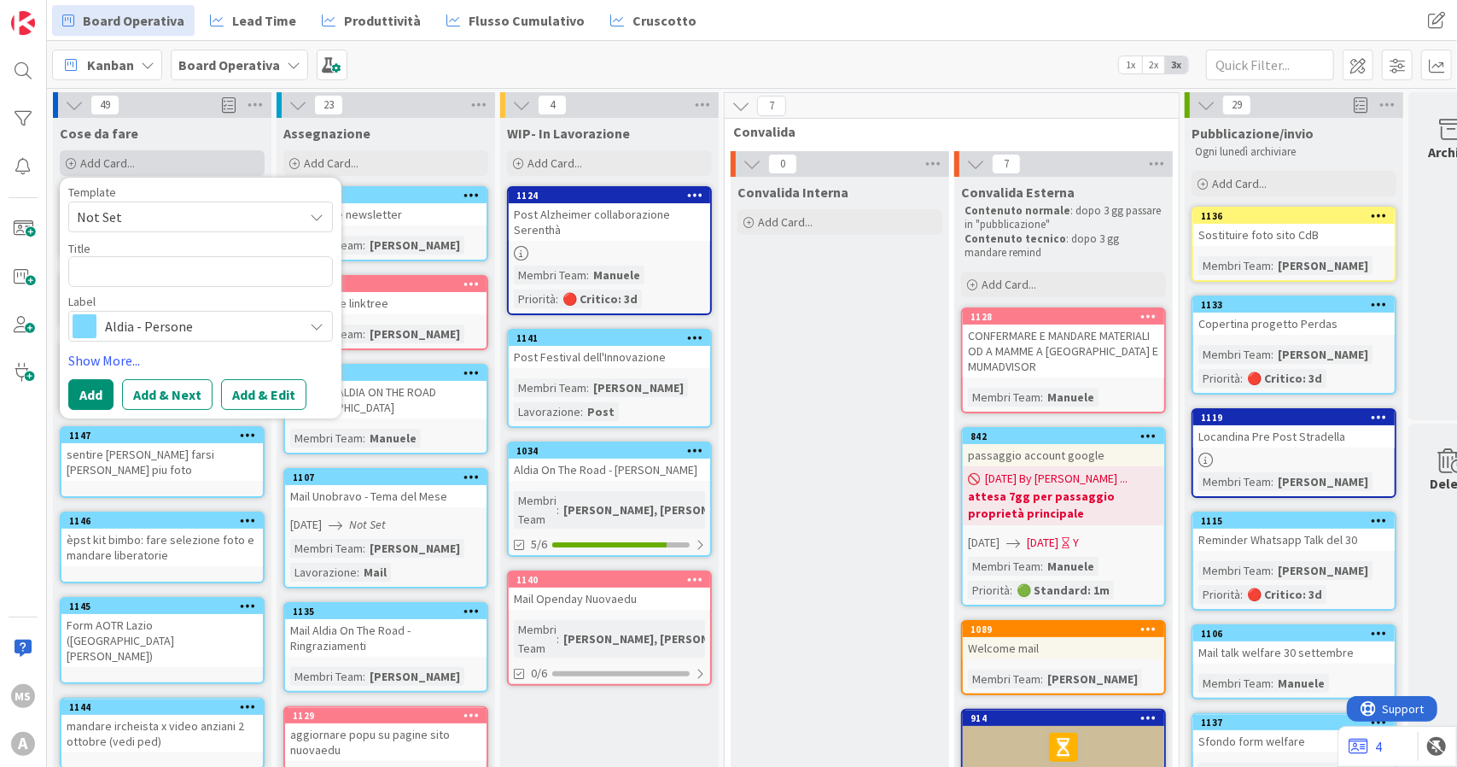
type textarea "x"
type textarea "S"
type textarea "x"
type textarea "Scr"
type textarea "x"
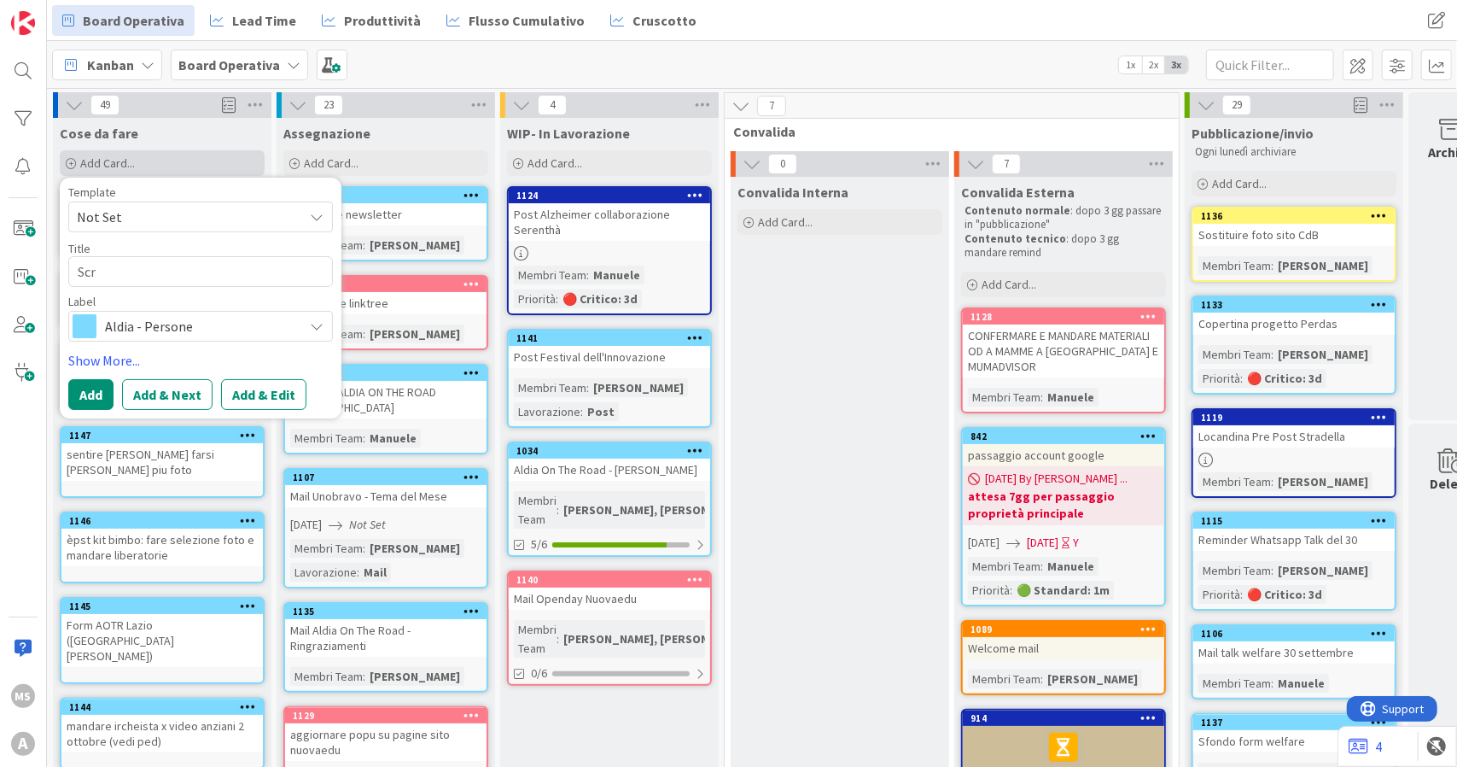
type textarea "Scre"
type textarea "x"
type textarea "Screi"
type textarea "x"
type textarea "Screip"
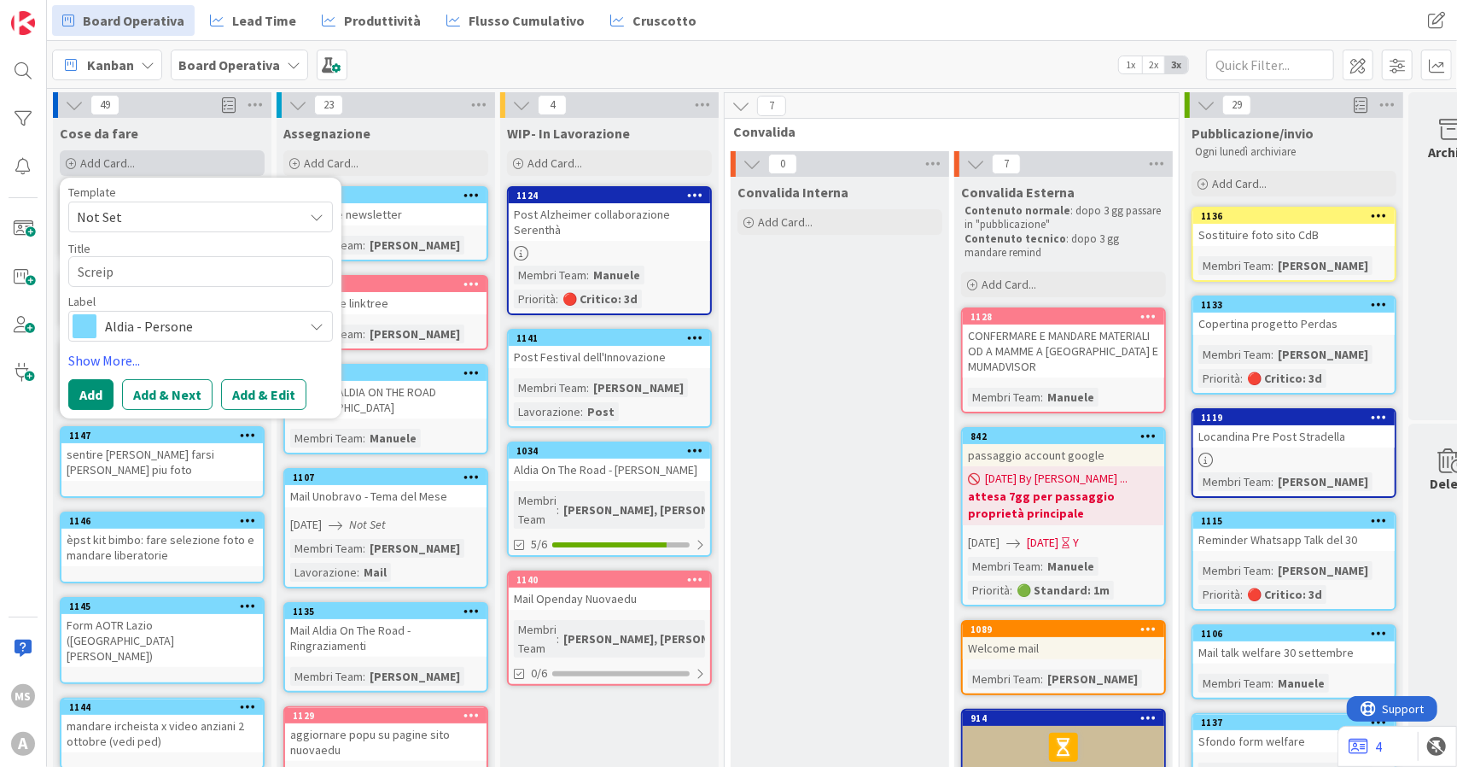
type textarea "x"
type textarea "Screi"
type textarea "x"
type textarea "Scre"
type textarea "x"
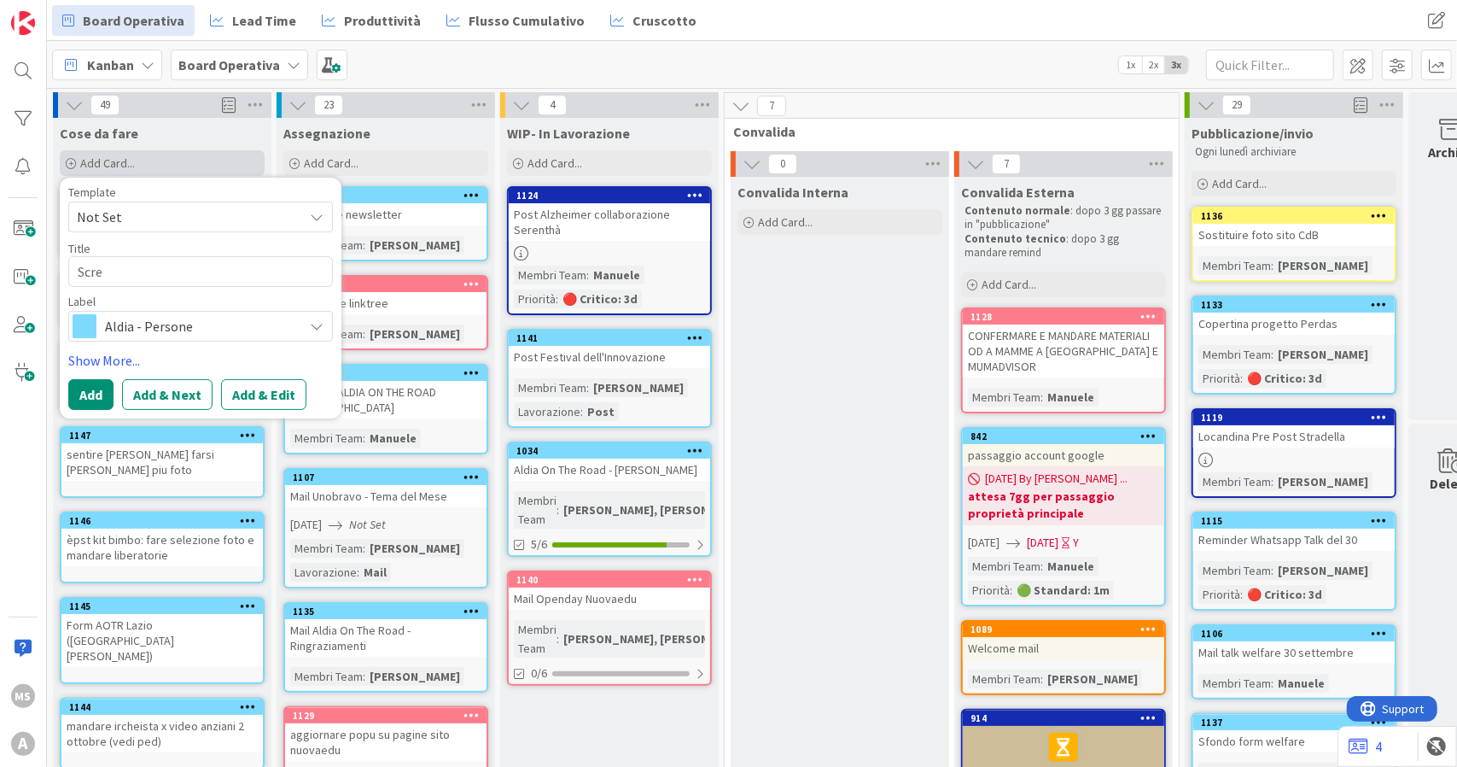
type textarea "Scr"
type textarea "x"
type textarea "Scri"
type textarea "x"
type textarea "Scrip"
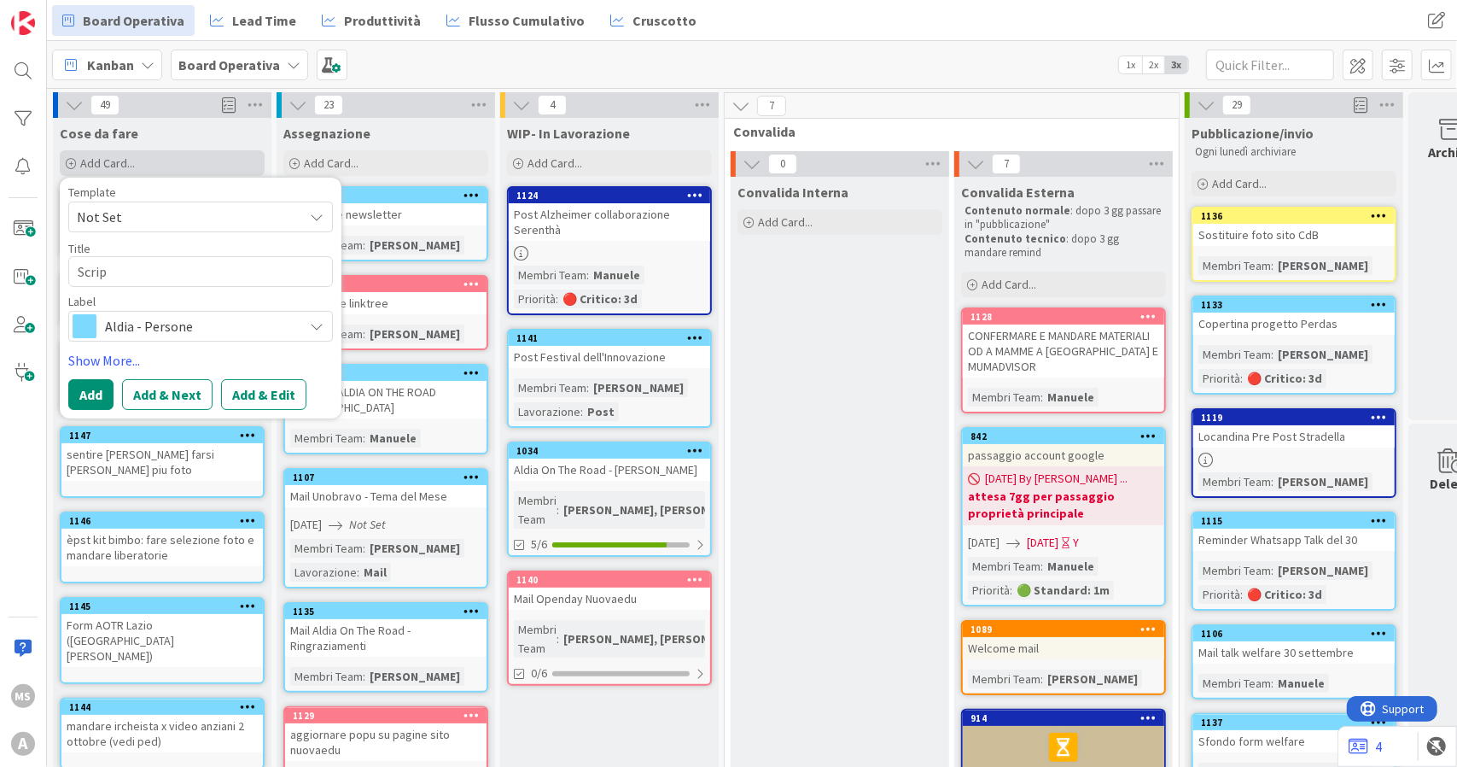
type textarea "x"
type textarea "Script"
type textarea "x"
type textarea "Script"
type textarea "x"
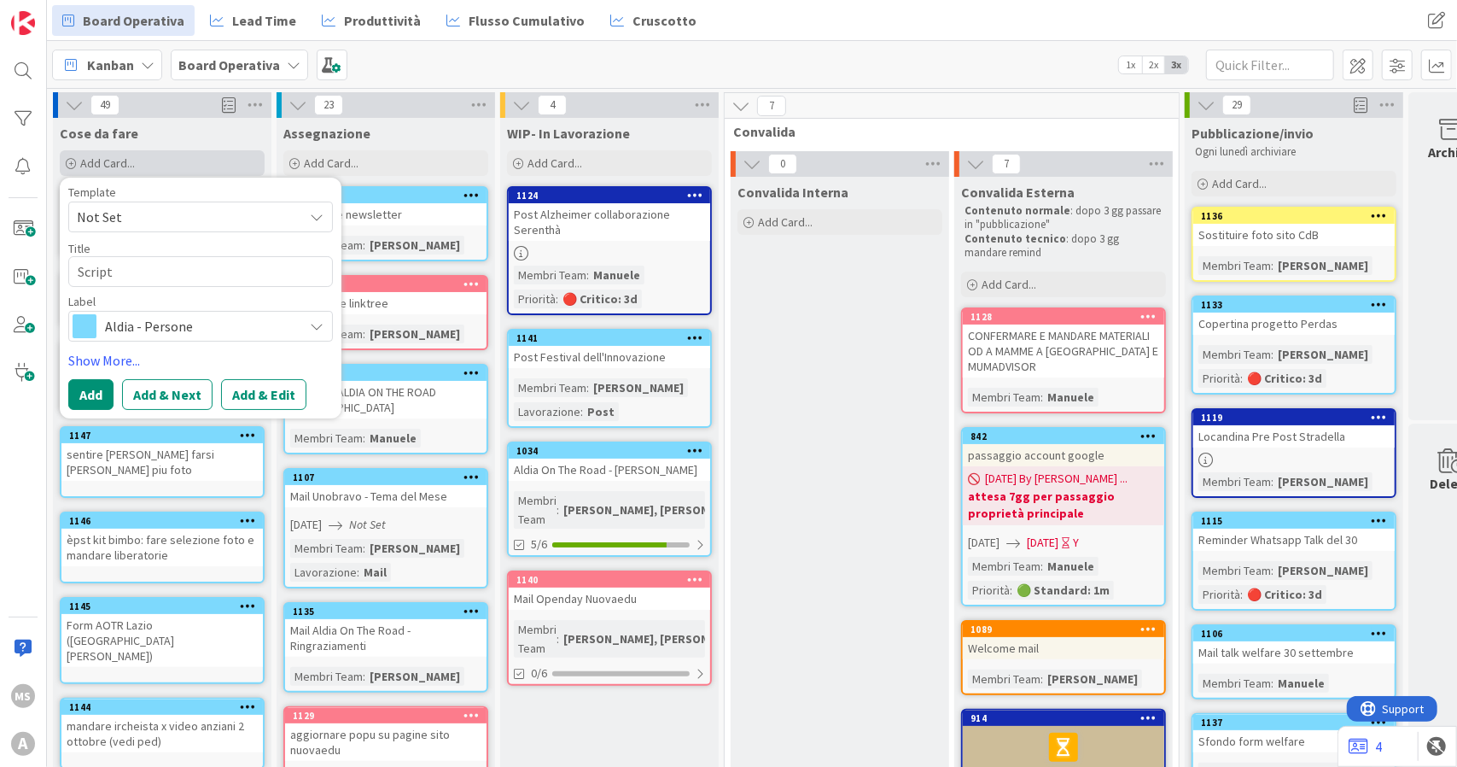
type textarea "Script r"
type textarea "x"
type textarea "Script re"
type textarea "x"
type textarea "Script ree"
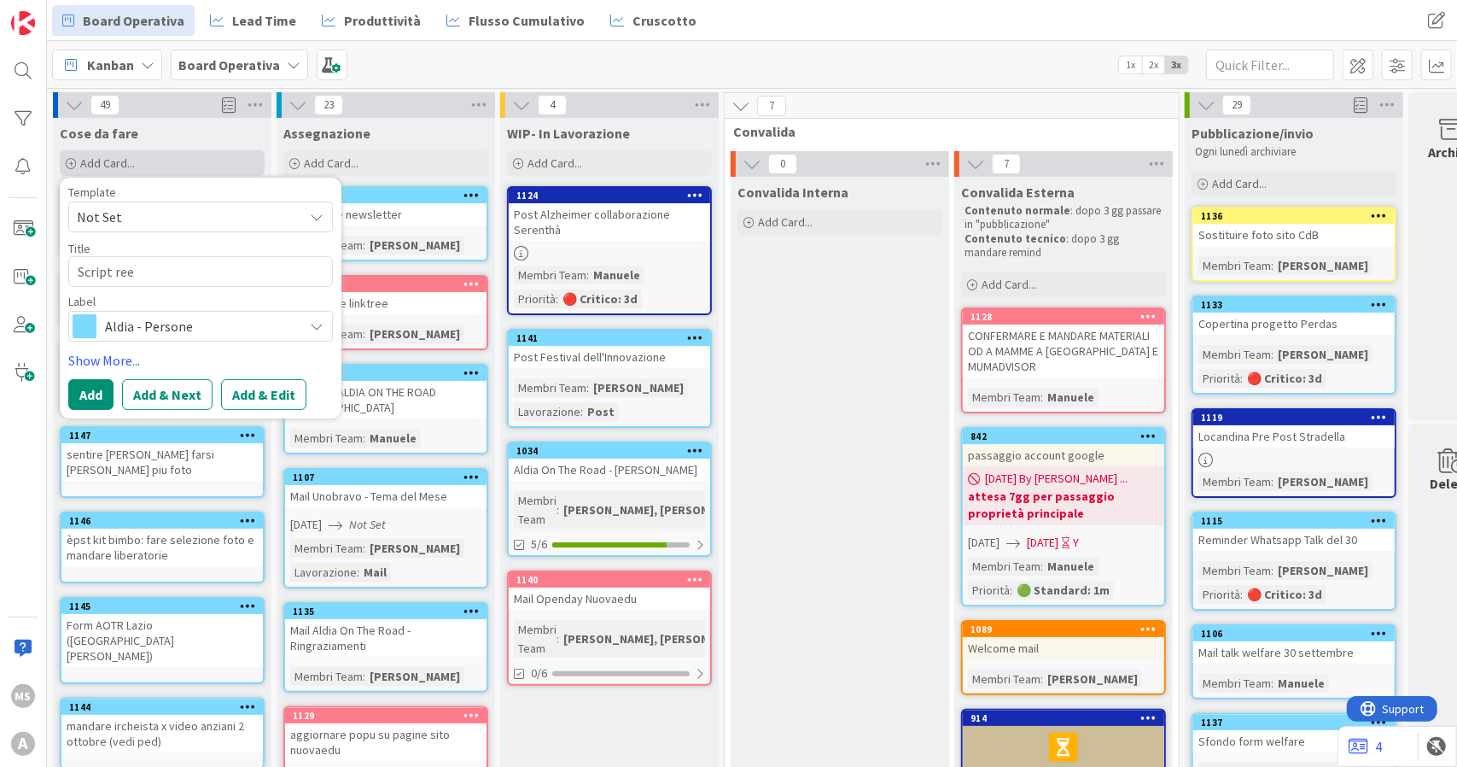
type textarea "x"
type textarea "Script reel"
type textarea "x"
type textarea "Script reel"
type textarea "x"
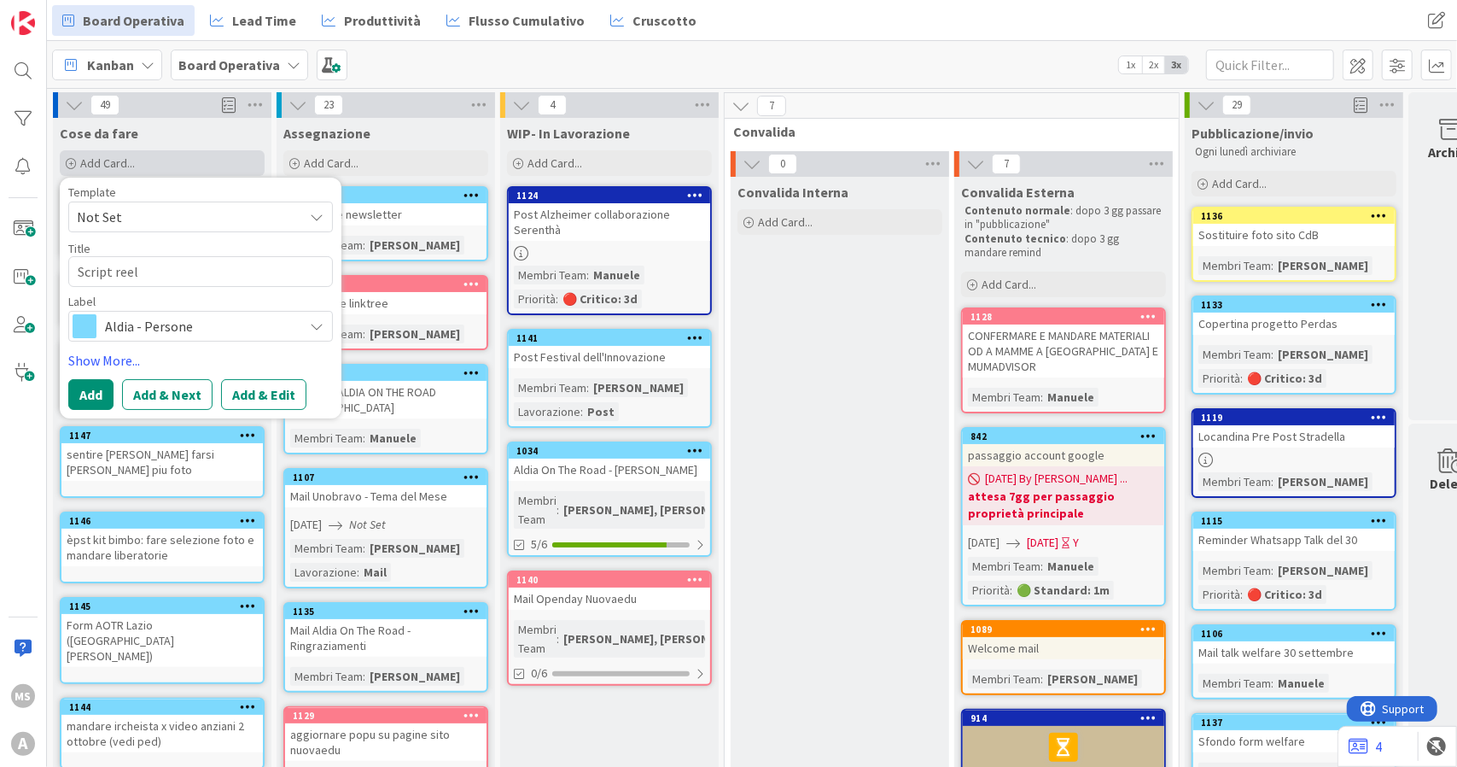
type textarea "Script reel I"
type textarea "x"
type textarea "Script reel In"
type textarea "x"
type textarea "Script reel Inf"
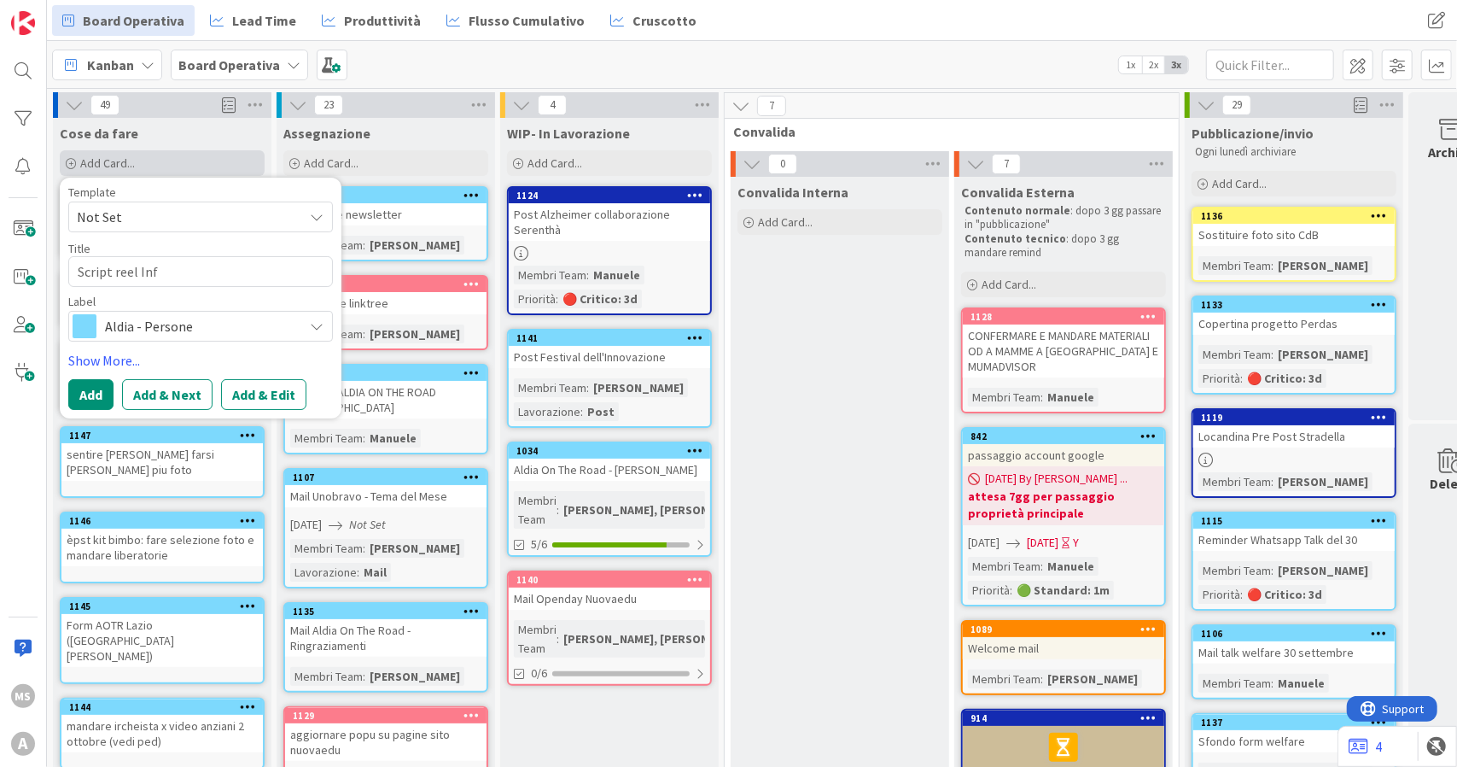
type textarea "x"
type textarea "Script reel Infa"
type textarea "x"
type textarea "Script reel Infan"
type textarea "x"
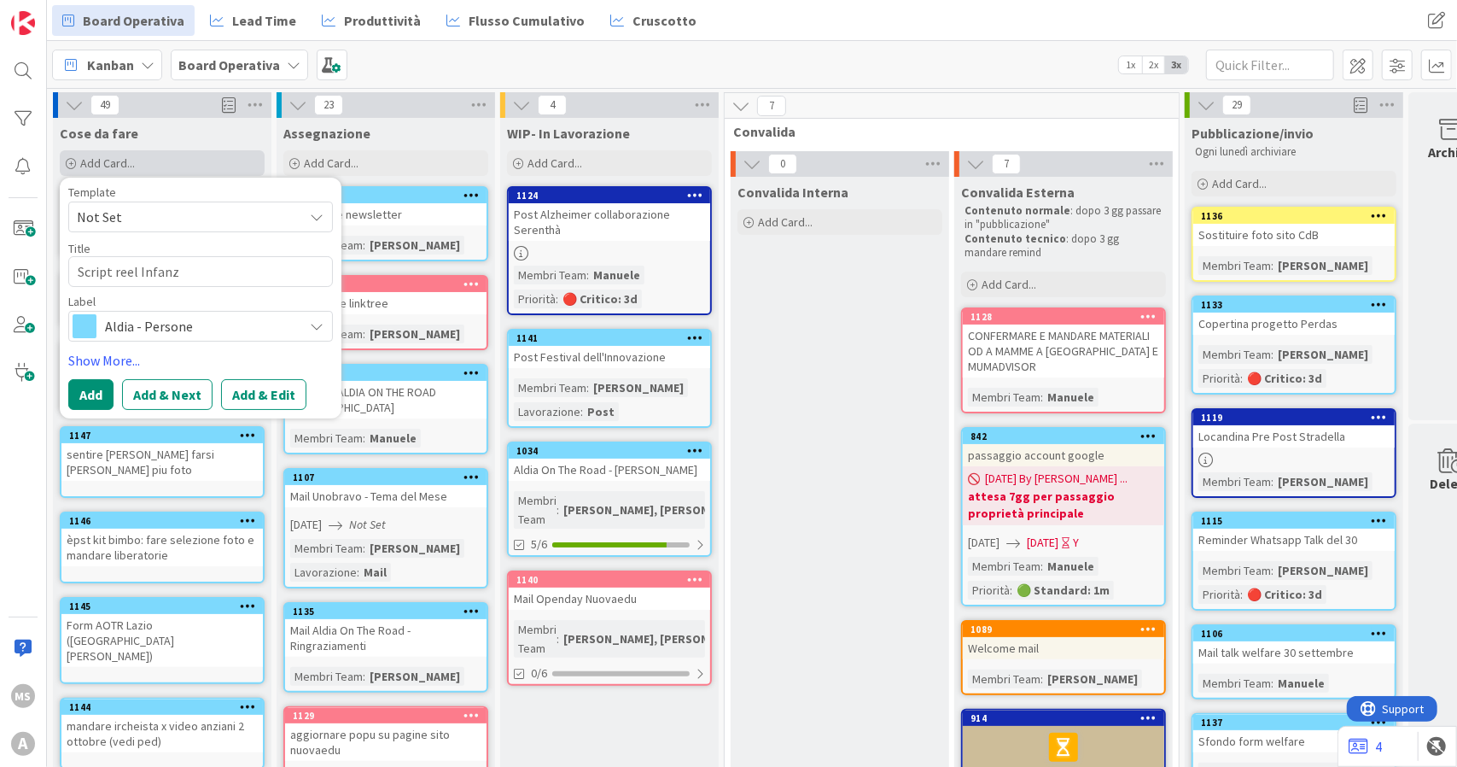
type textarea "Script reel Infanzi"
type textarea "x"
type textarea "Script reel Infanzia"
click at [171, 329] on span "Aldia - Persone" at bounding box center [200, 326] width 190 height 24
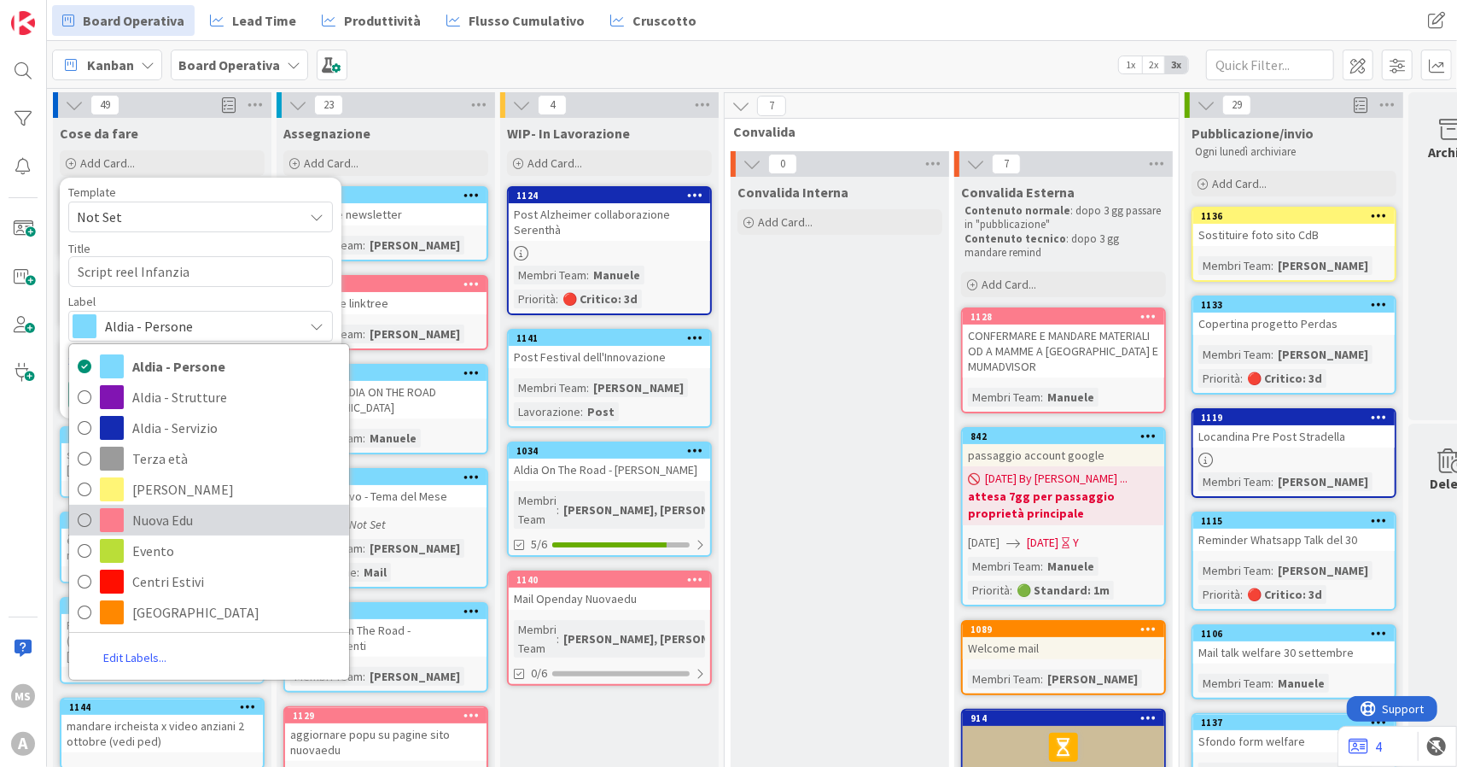
click at [174, 523] on span "Nuova Edu" at bounding box center [236, 520] width 208 height 26
type textarea "x"
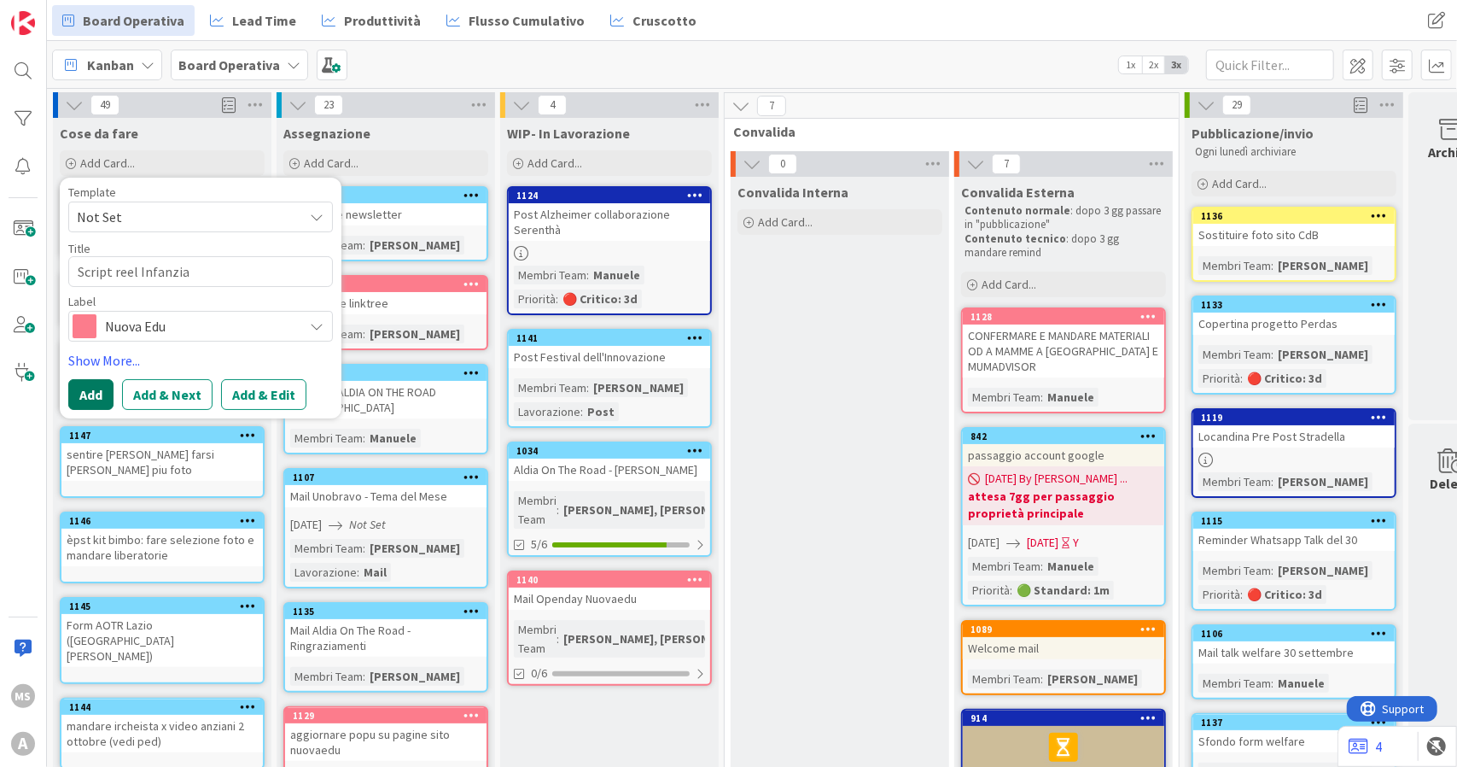
click at [82, 392] on button "Add" at bounding box center [90, 394] width 45 height 31
